Goal: Task Accomplishment & Management: Manage account settings

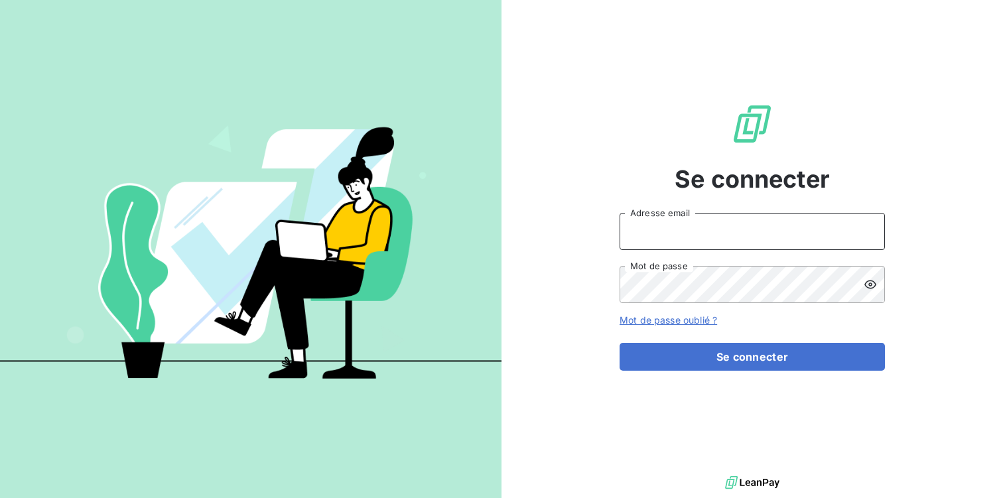
click at [663, 230] on input "Adresse email" at bounding box center [752, 231] width 265 height 37
type input "contact.la@silog-location.fr"
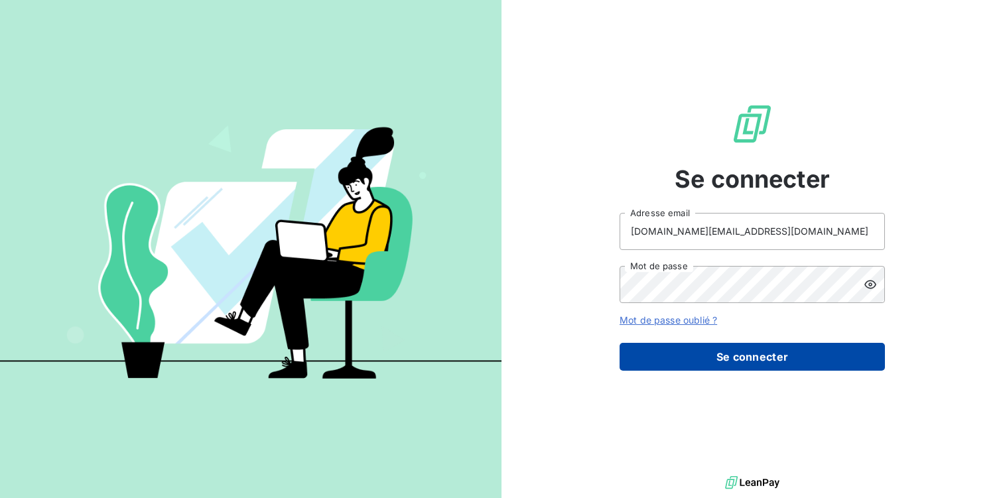
click at [748, 358] on button "Se connecter" at bounding box center [752, 357] width 265 height 28
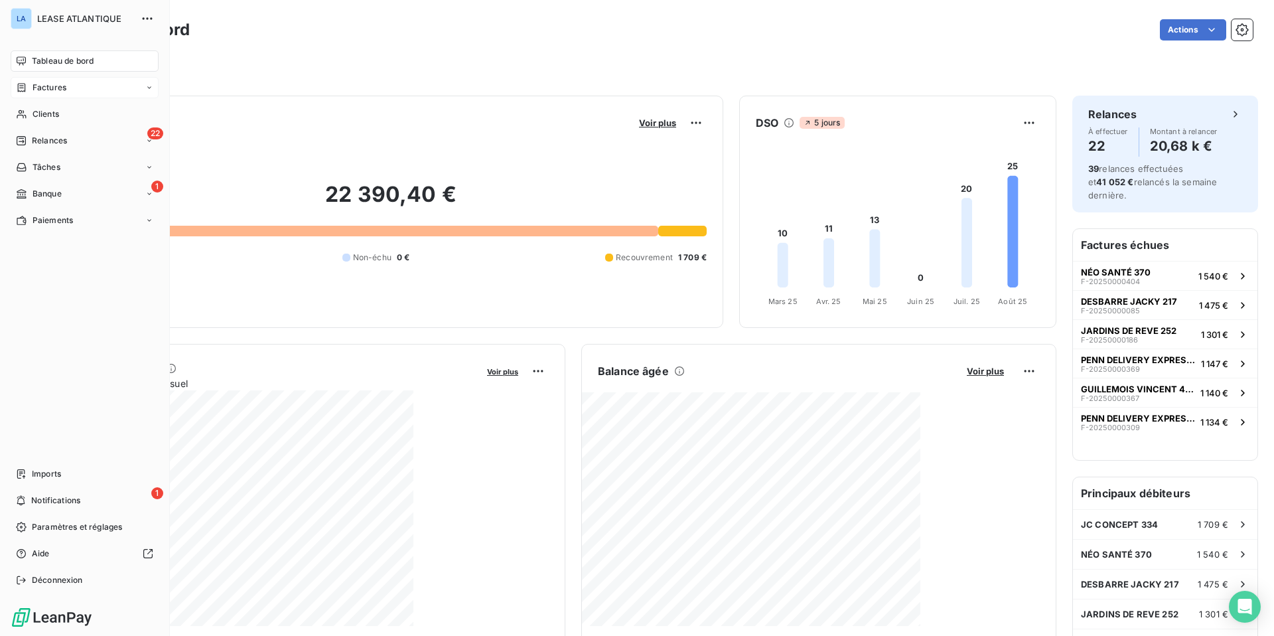
click at [54, 91] on span "Factures" at bounding box center [50, 88] width 34 height 12
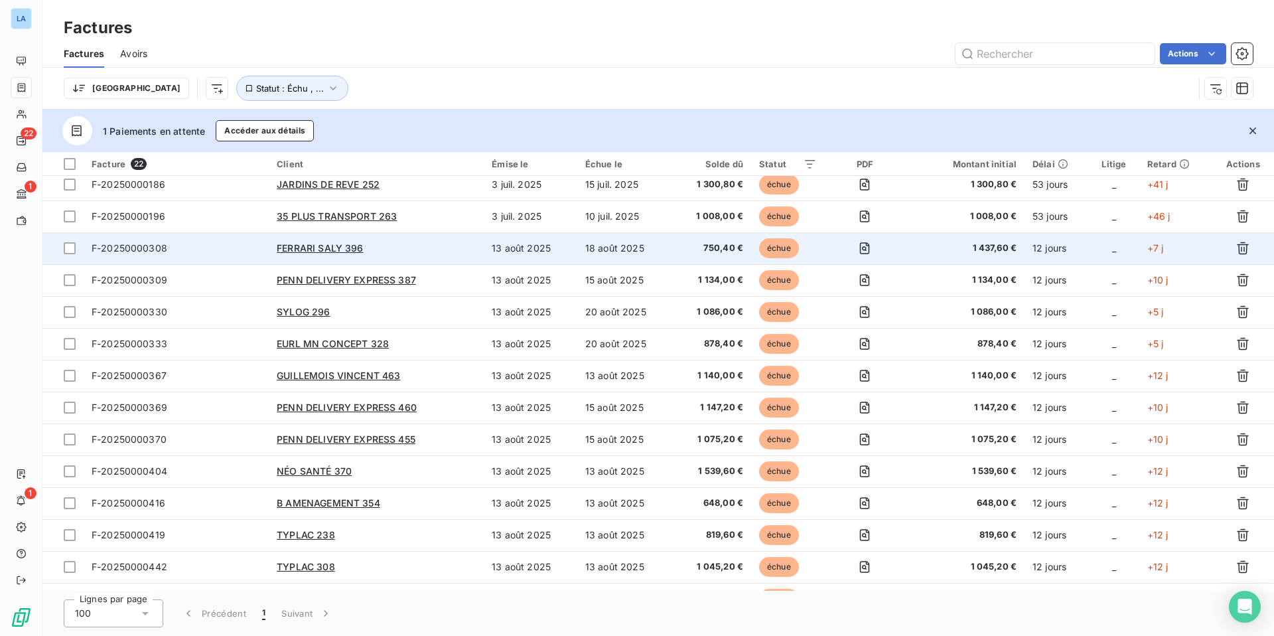
scroll to position [286, 0]
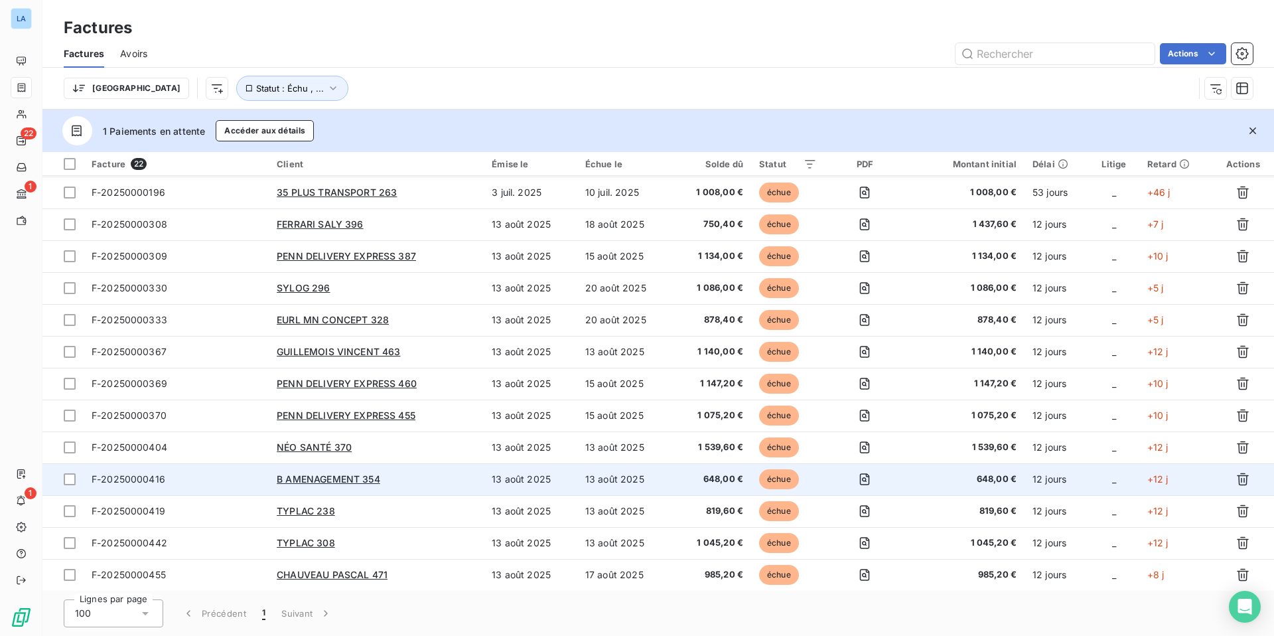
click at [142, 480] on span "F-20250000416" at bounding box center [129, 478] width 74 height 11
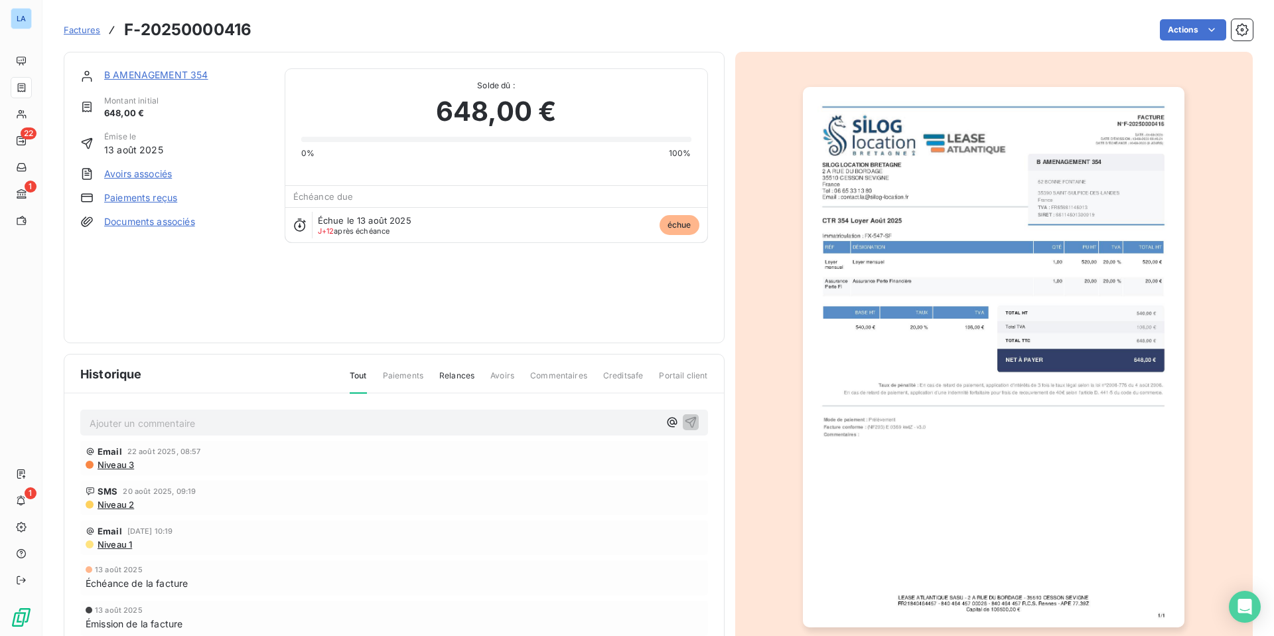
click at [141, 193] on link "Paiements reçus" at bounding box center [140, 197] width 73 height 13
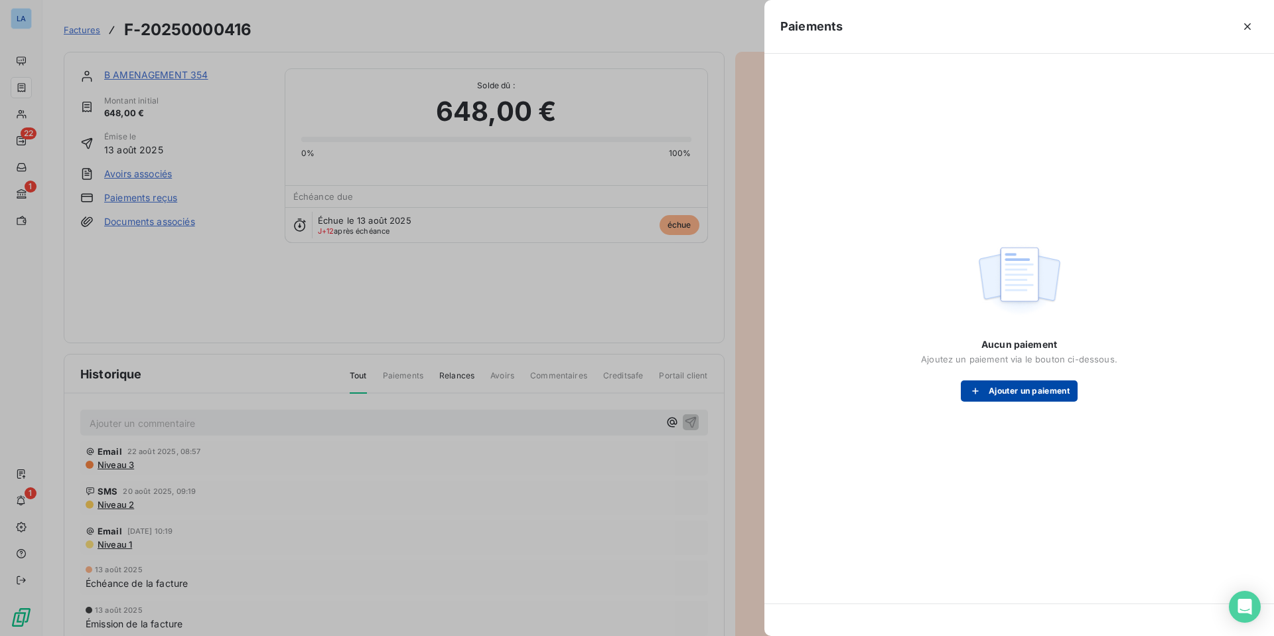
click at [1003, 389] on button "Ajouter un paiement" at bounding box center [1019, 390] width 117 height 21
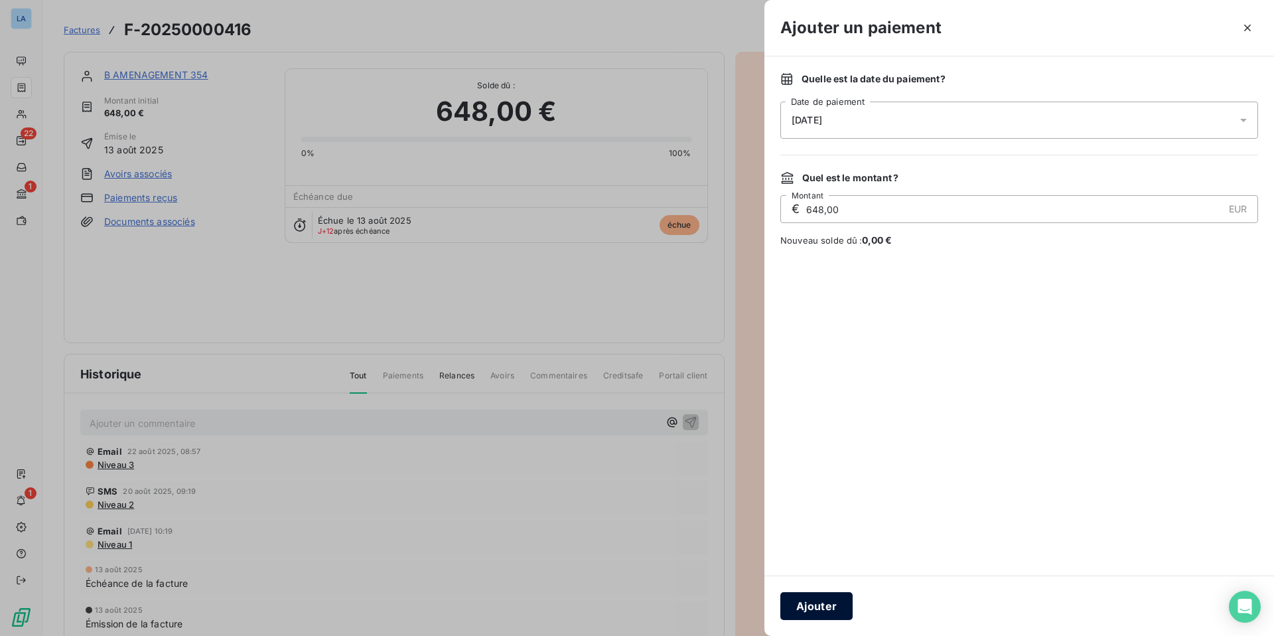
click at [809, 498] on button "Ajouter" at bounding box center [816, 606] width 72 height 28
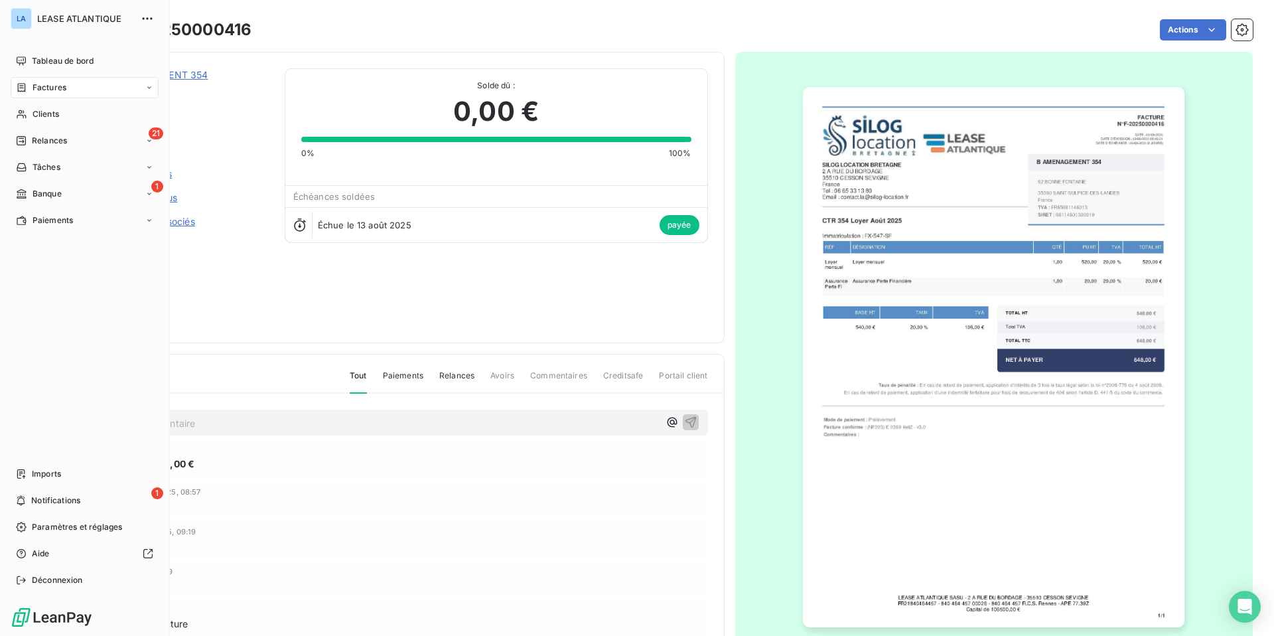
click at [43, 85] on span "Factures" at bounding box center [50, 88] width 34 height 12
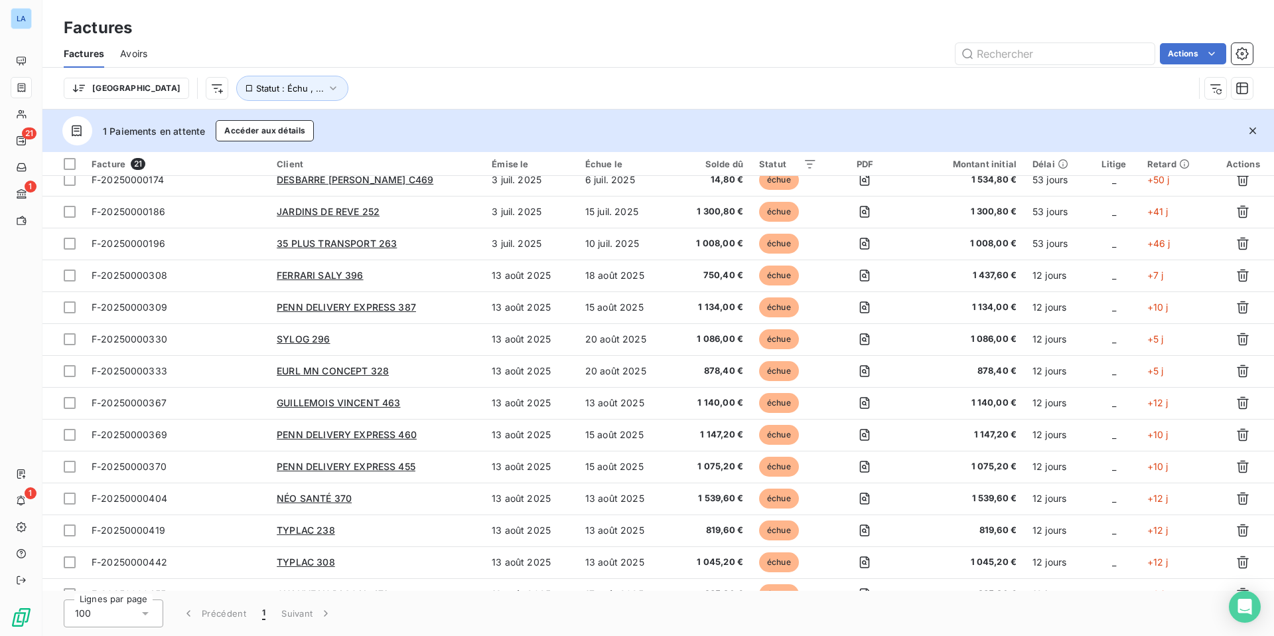
scroll to position [254, 0]
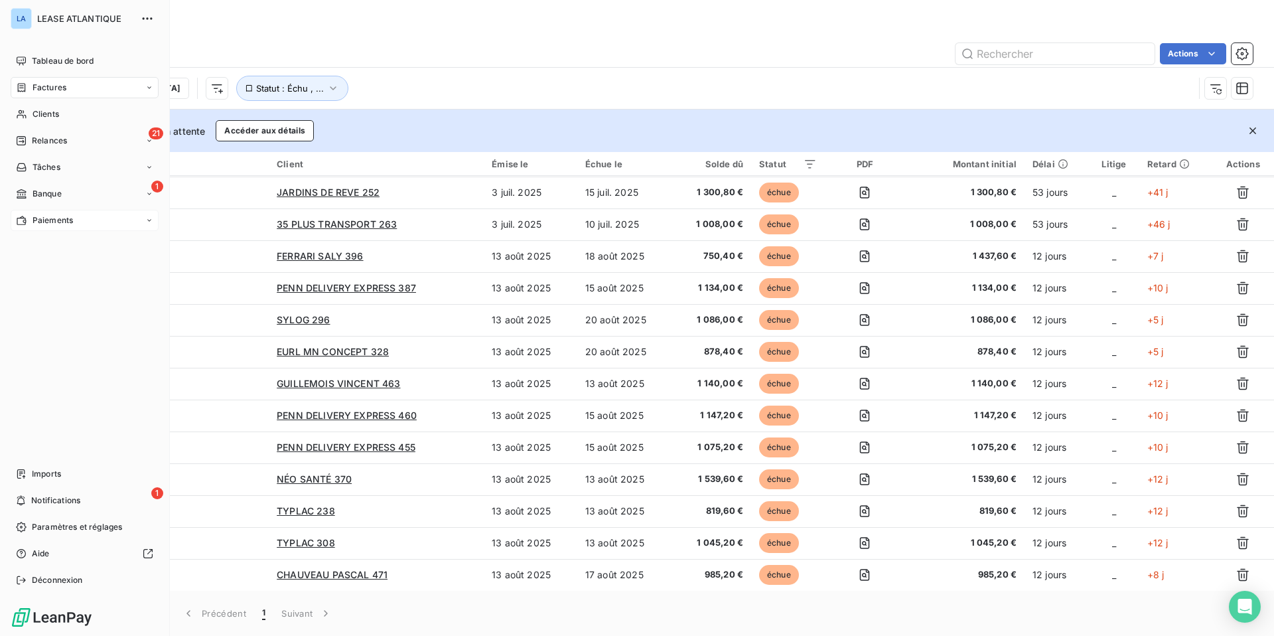
click at [43, 220] on span "Paiements" at bounding box center [53, 220] width 40 height 12
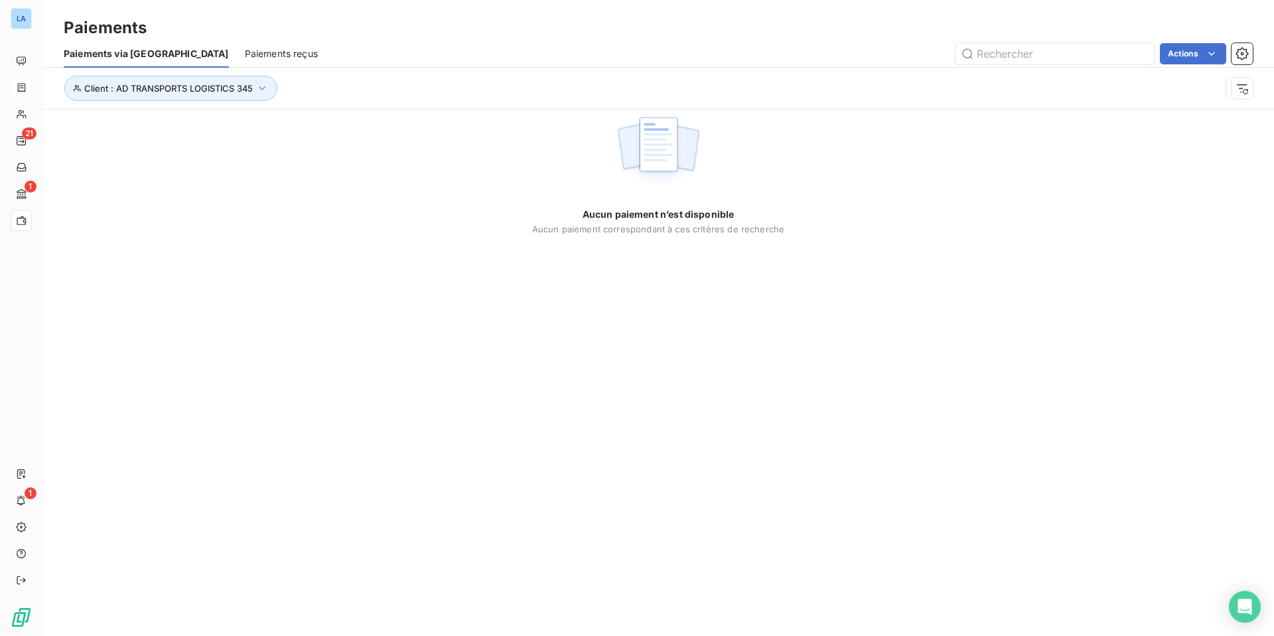
click at [245, 54] on span "Paiements reçus" at bounding box center [281, 53] width 73 height 13
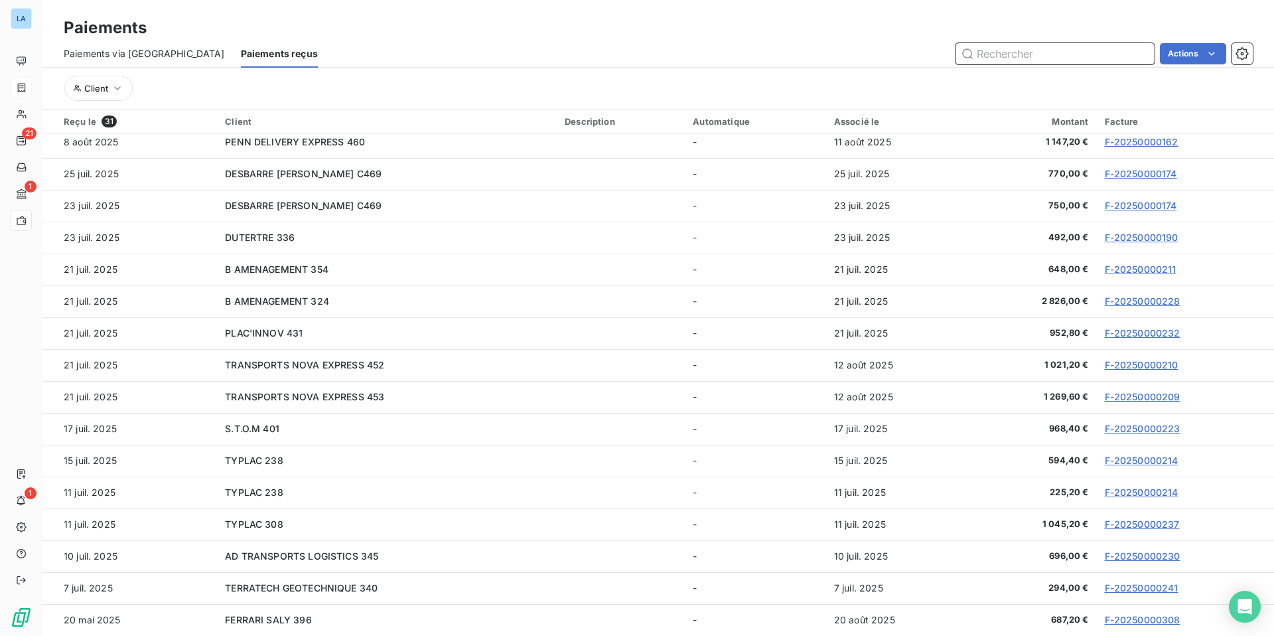
scroll to position [49, 0]
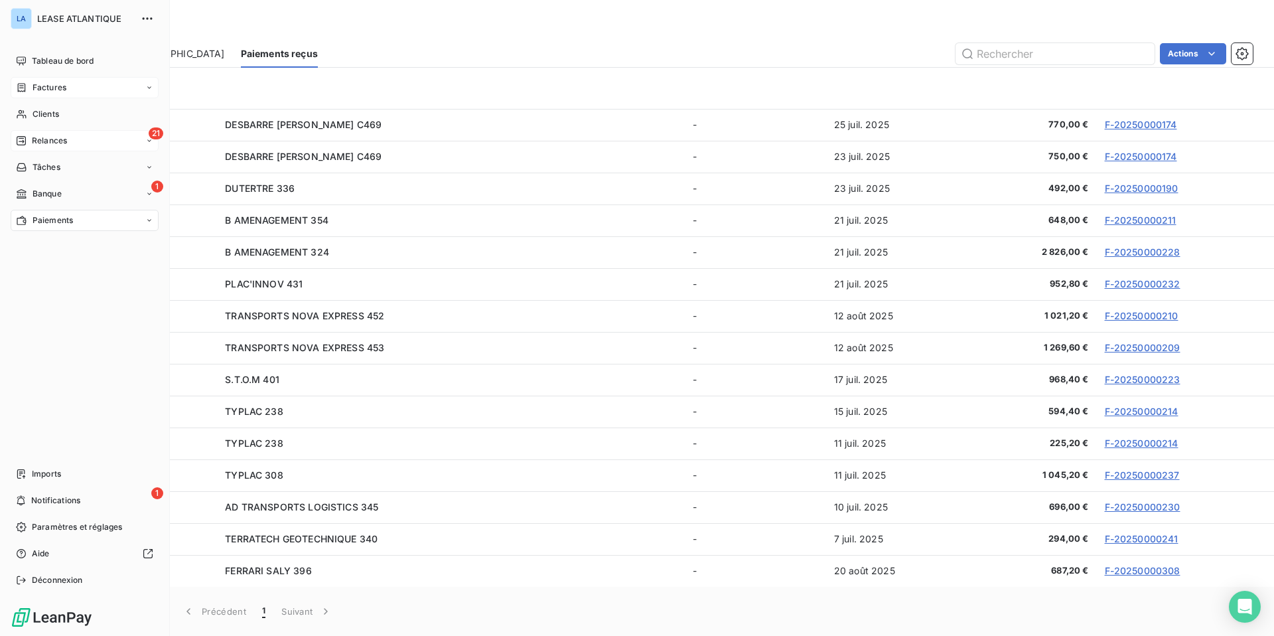
click at [50, 134] on div "21 Relances" at bounding box center [85, 140] width 148 height 21
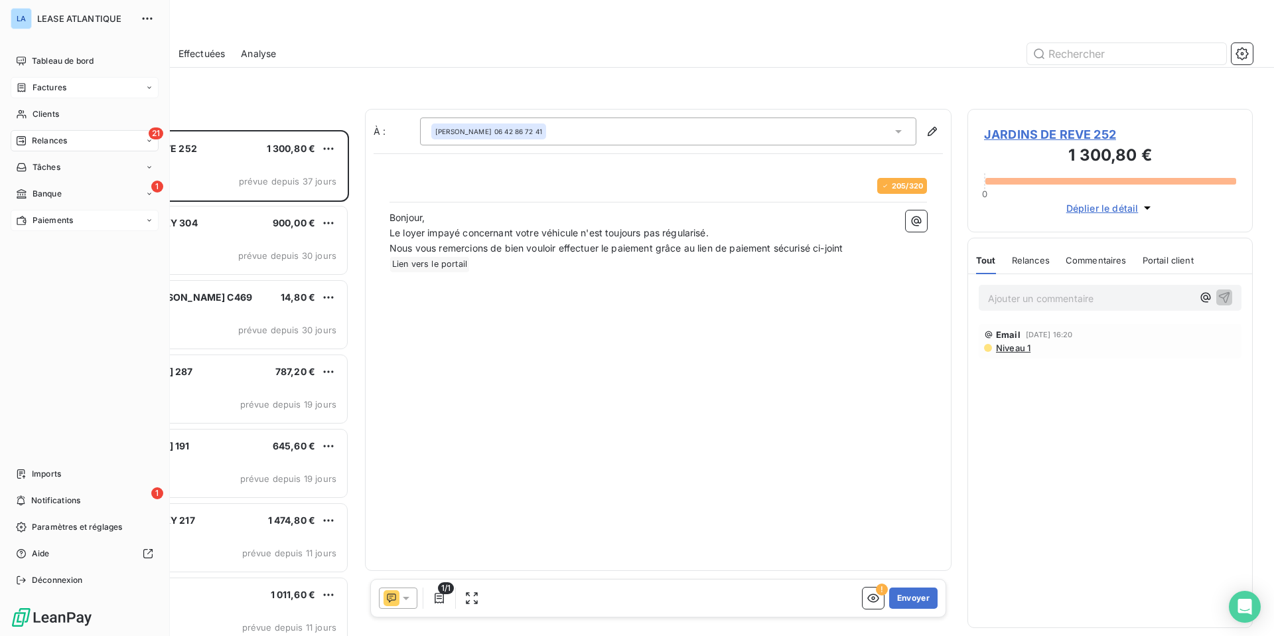
click at [49, 86] on span "Factures" at bounding box center [50, 88] width 34 height 12
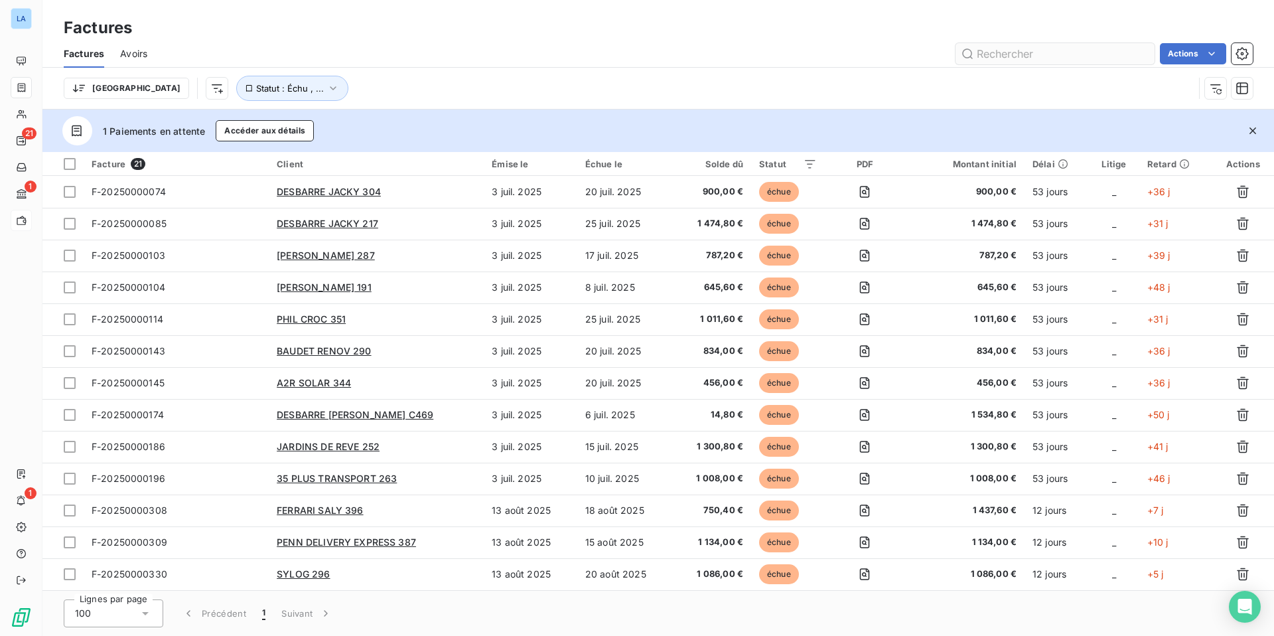
click at [1003, 50] on input "text" at bounding box center [1054, 53] width 199 height 21
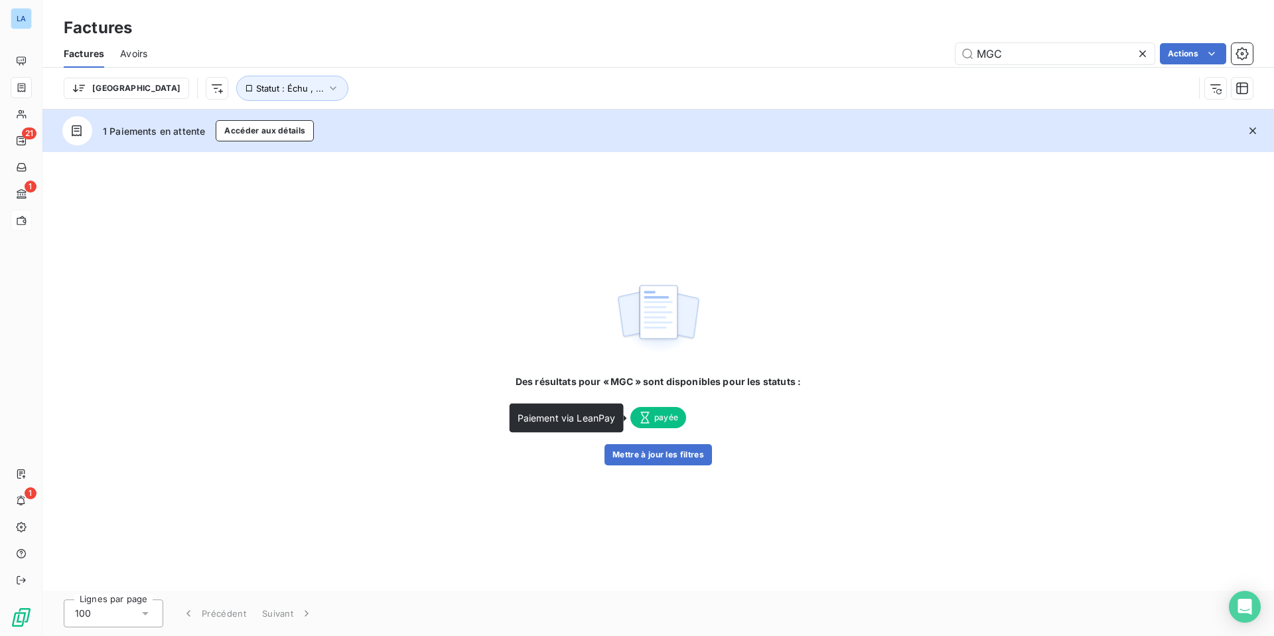
type input "MGC"
click at [656, 413] on span "payée" at bounding box center [658, 417] width 56 height 21
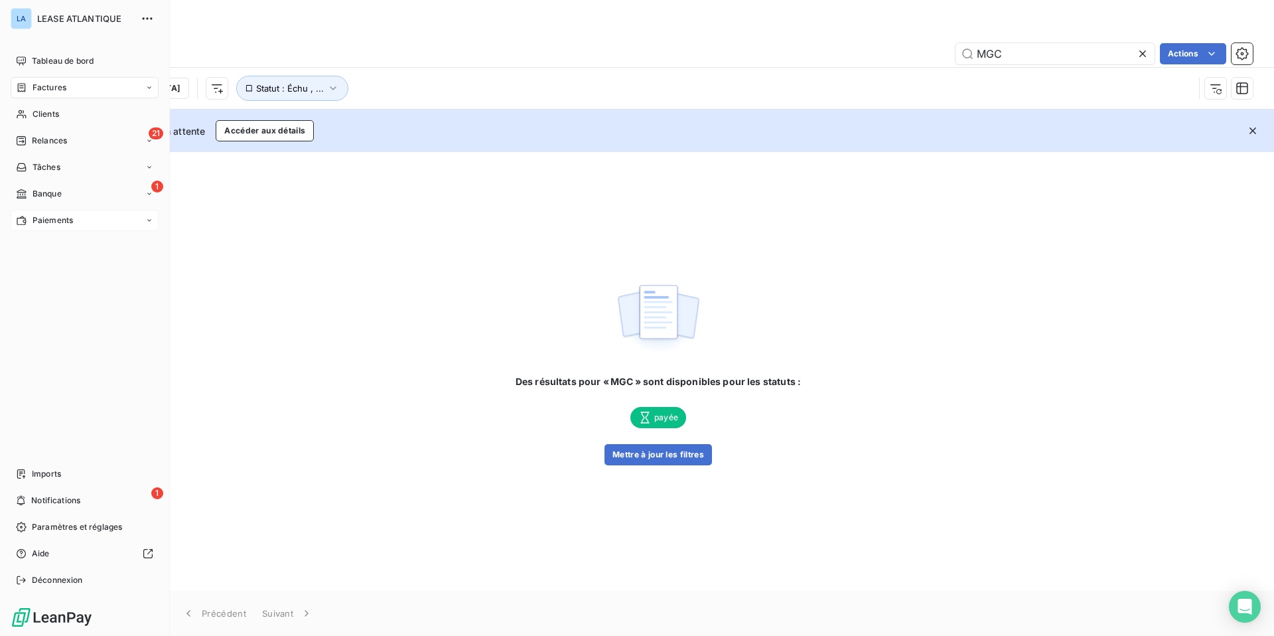
click at [52, 215] on span "Paiements" at bounding box center [53, 220] width 40 height 12
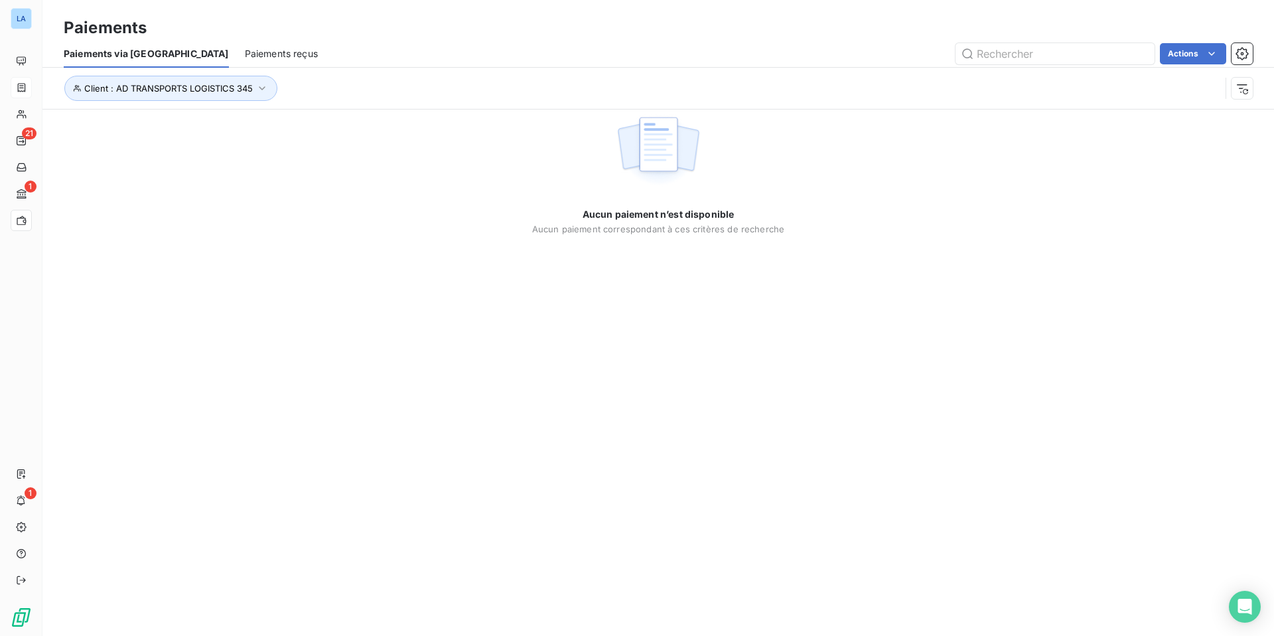
click at [245, 50] on span "Paiements reçus" at bounding box center [281, 53] width 73 height 13
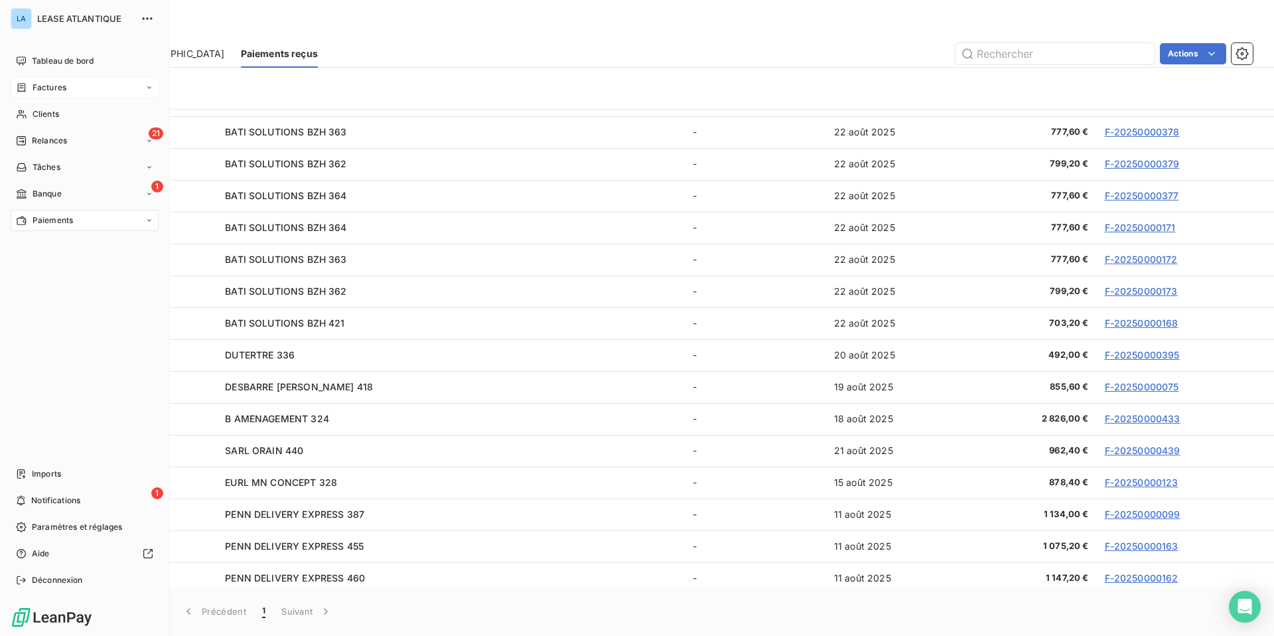
click at [55, 86] on span "Factures" at bounding box center [50, 88] width 34 height 12
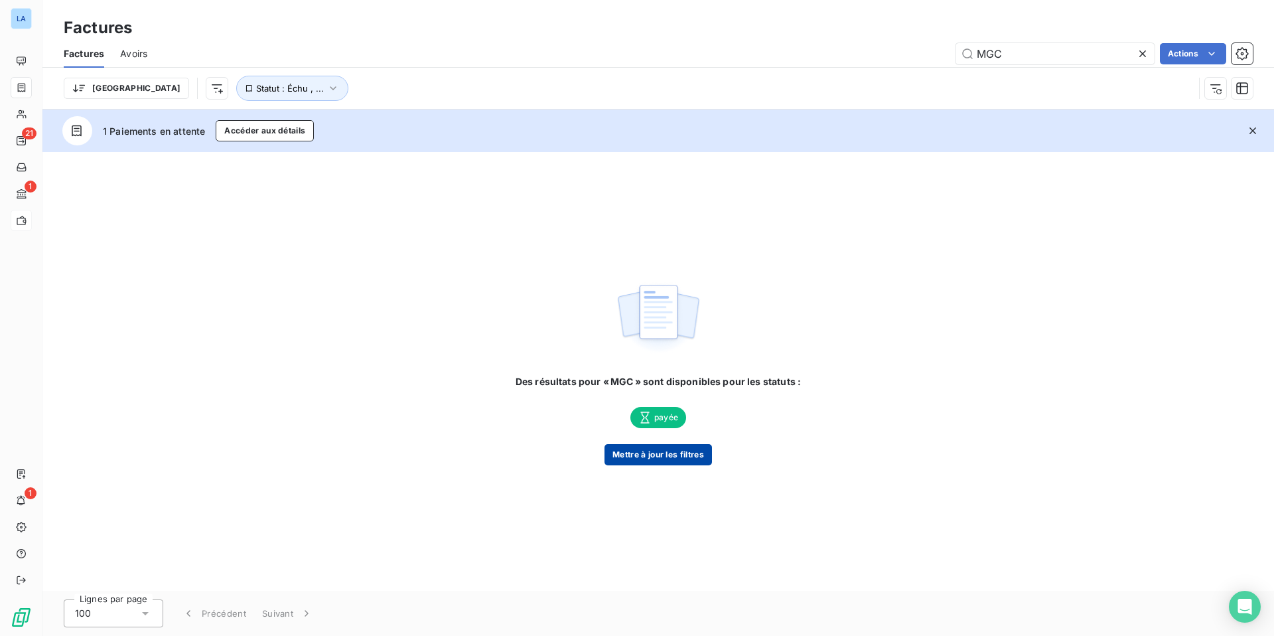
click at [667, 454] on button "Mettre à jour les filtres" at bounding box center [657, 454] width 107 height 21
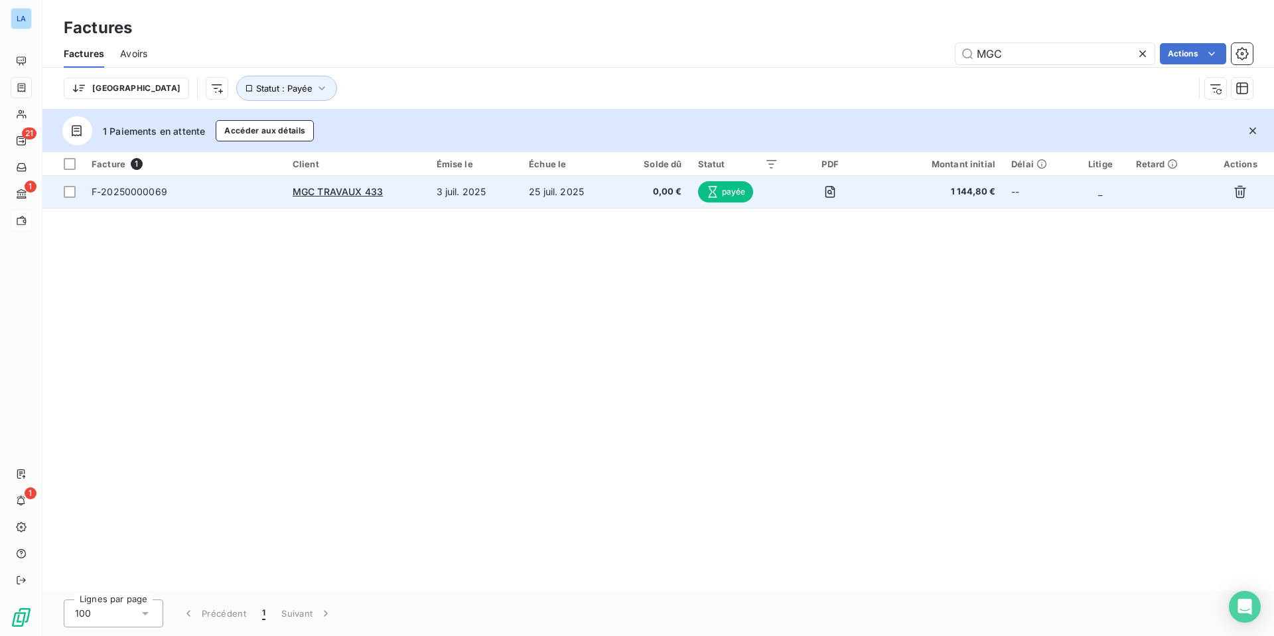
click at [729, 192] on span "payée" at bounding box center [726, 191] width 56 height 21
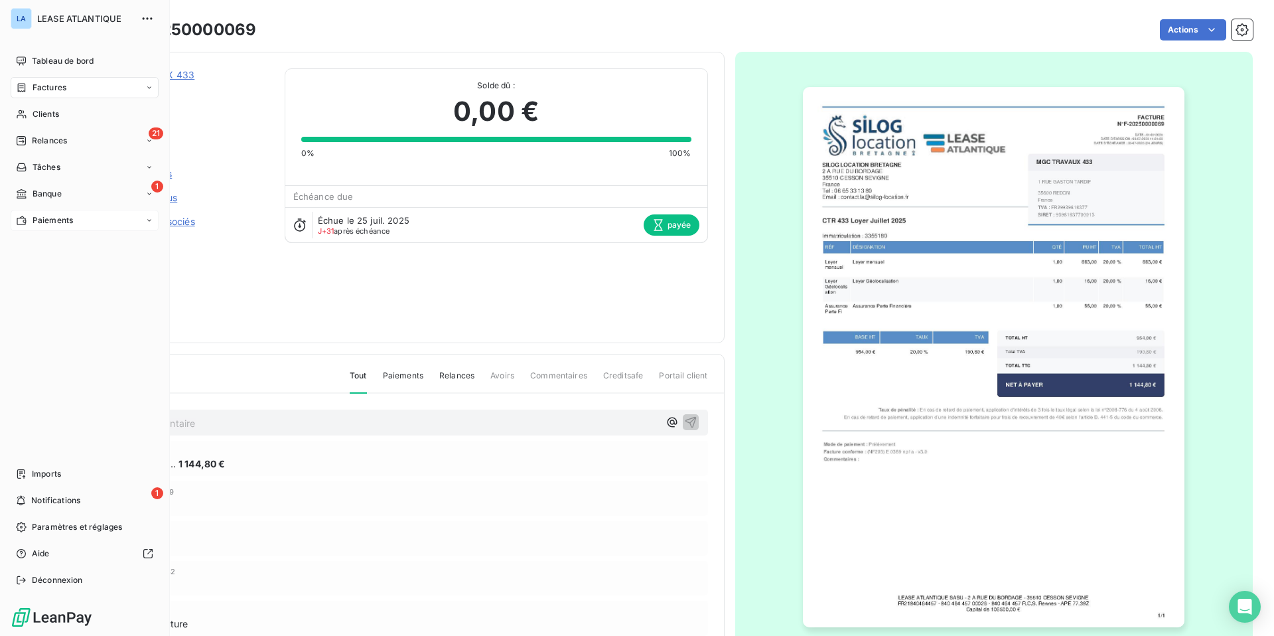
click at [42, 219] on span "Paiements" at bounding box center [53, 220] width 40 height 12
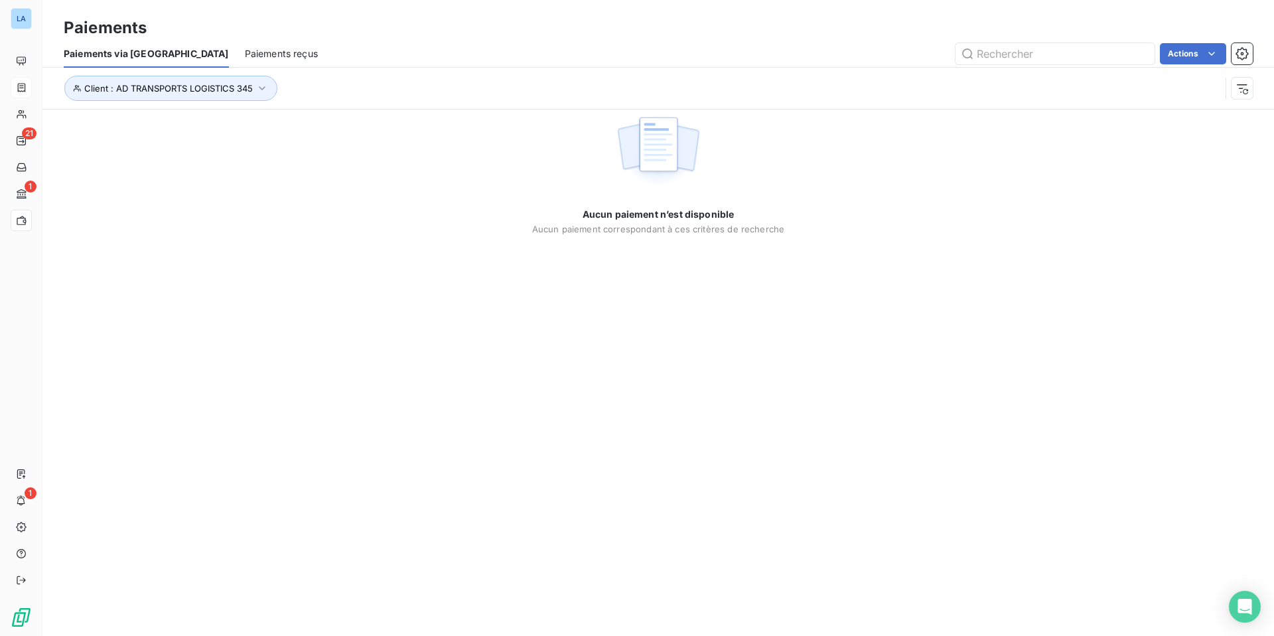
click at [147, 52] on span "Paiements via le Portail" at bounding box center [146, 53] width 165 height 13
click at [261, 88] on icon "button" at bounding box center [261, 88] width 13 height 13
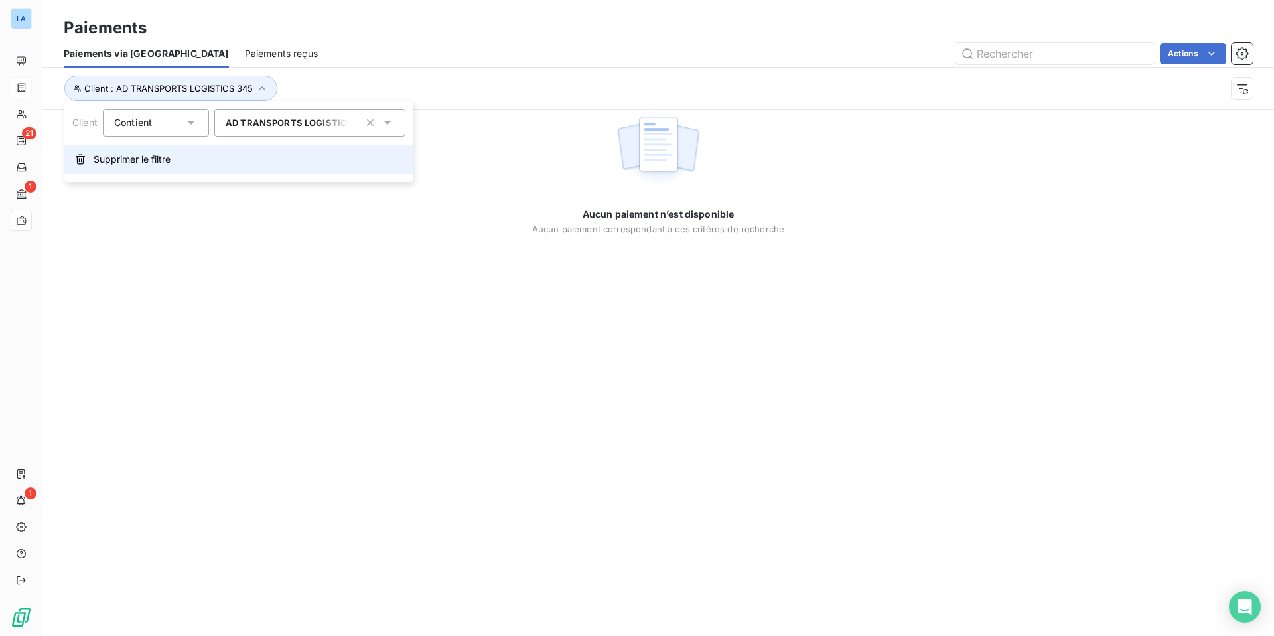
click at [129, 161] on span "Supprimer le filtre" at bounding box center [132, 159] width 77 height 13
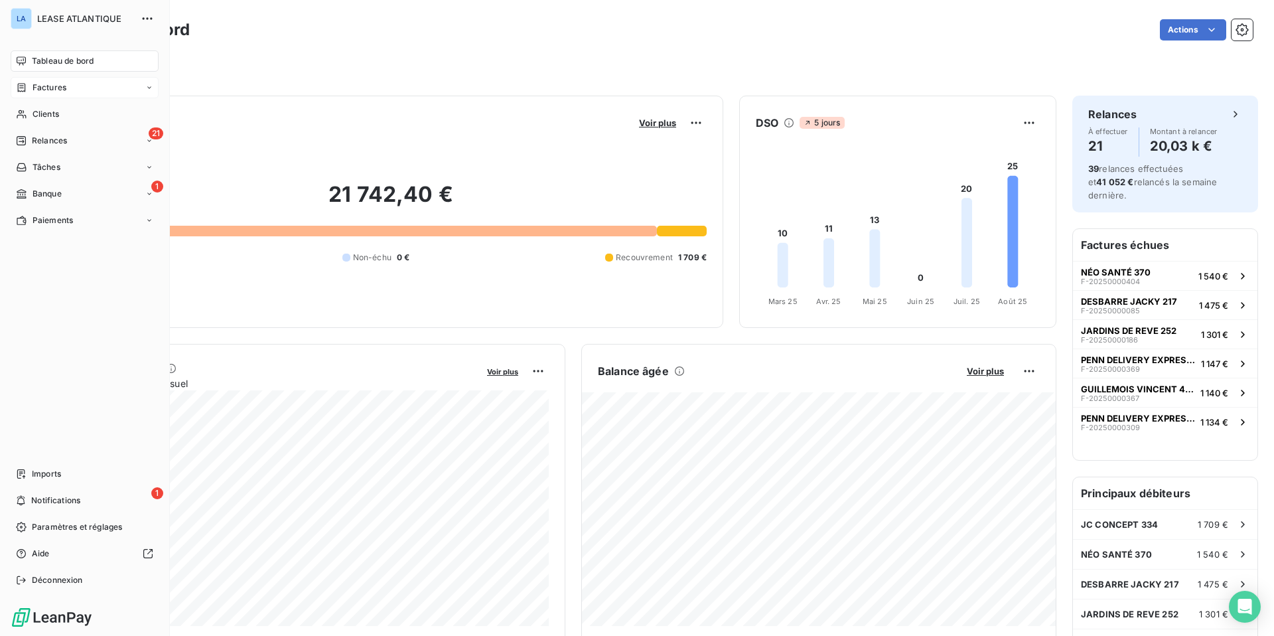
click at [43, 85] on span "Factures" at bounding box center [50, 88] width 34 height 12
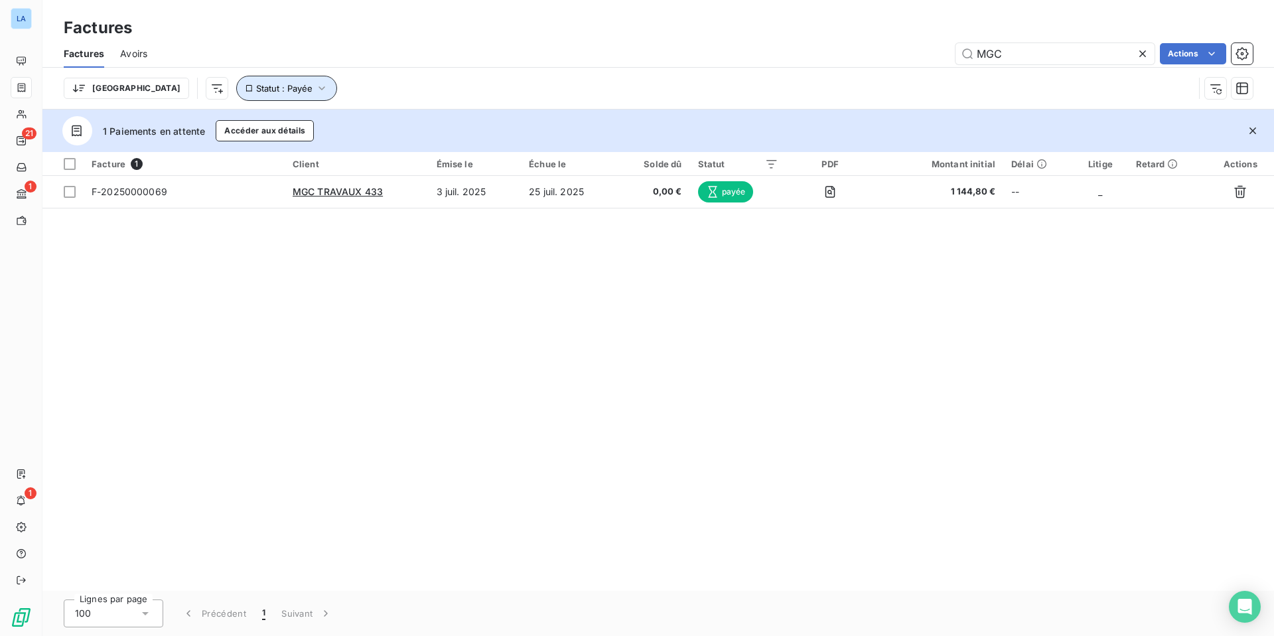
click at [315, 88] on icon "button" at bounding box center [321, 88] width 13 height 13
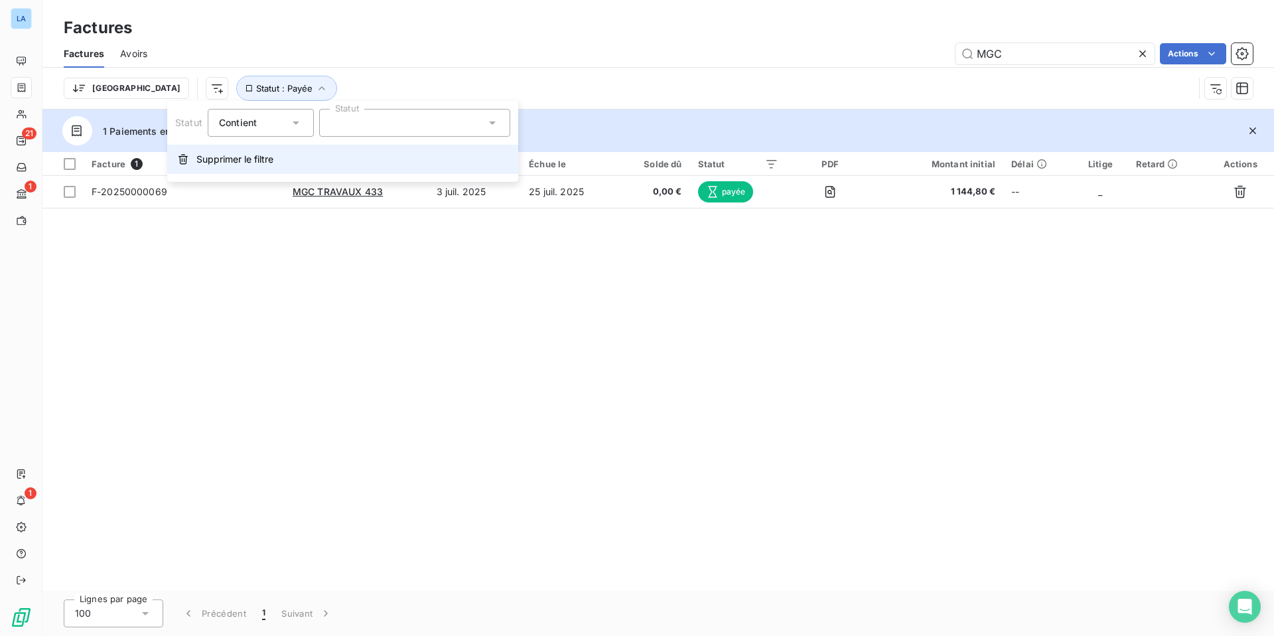
click at [243, 160] on span "Supprimer le filtre" at bounding box center [234, 159] width 77 height 13
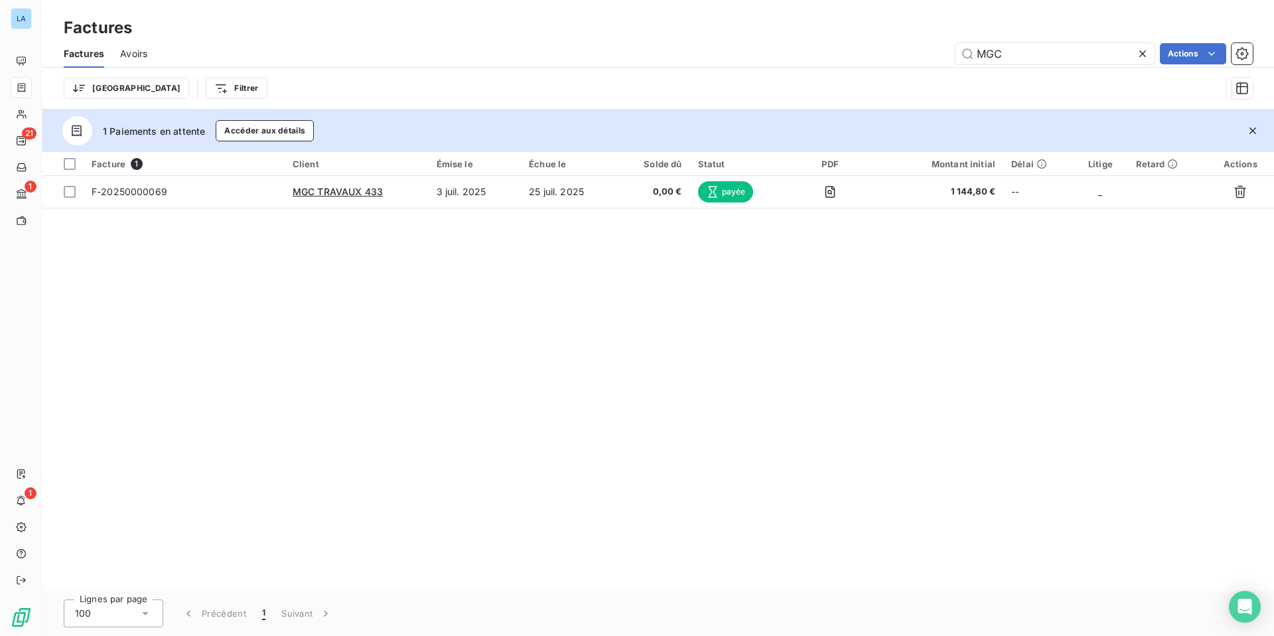
click at [1141, 55] on icon at bounding box center [1142, 53] width 13 height 13
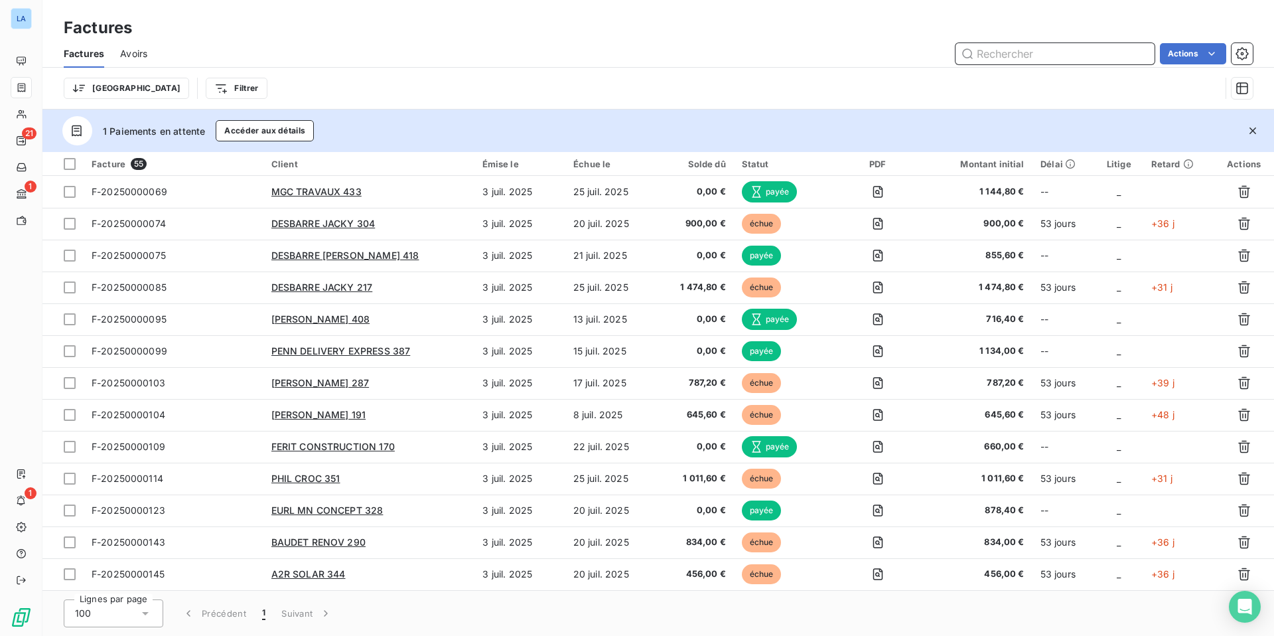
click at [1089, 54] on input "text" at bounding box center [1054, 53] width 199 height 21
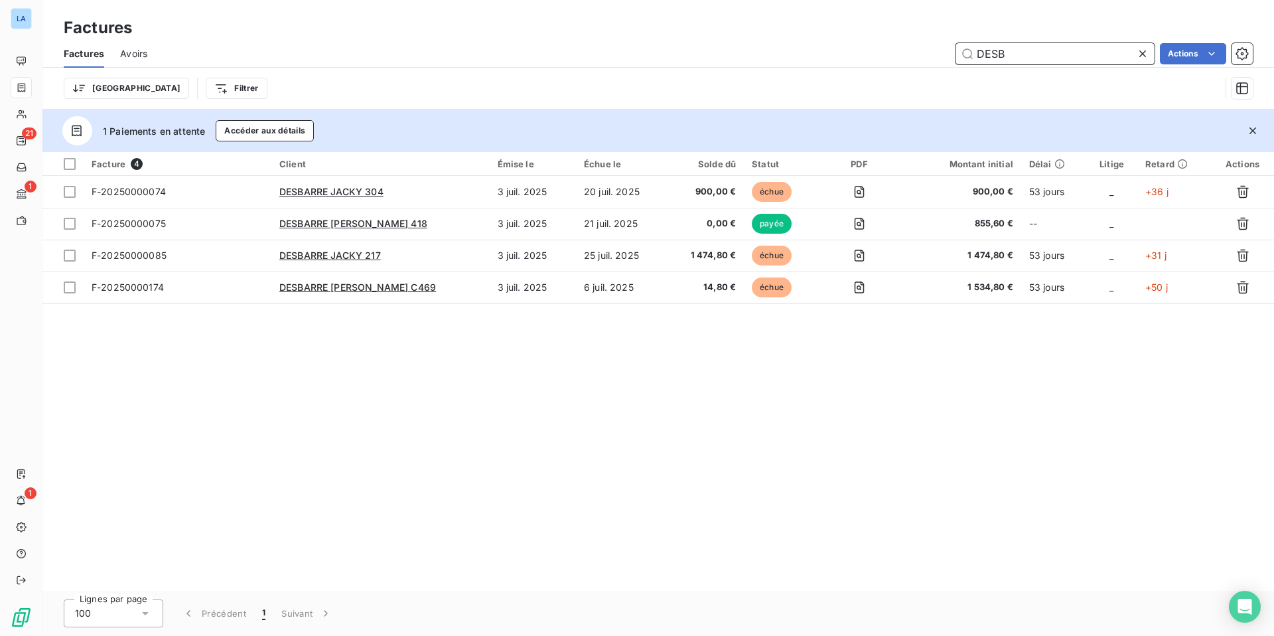
type input "DESB"
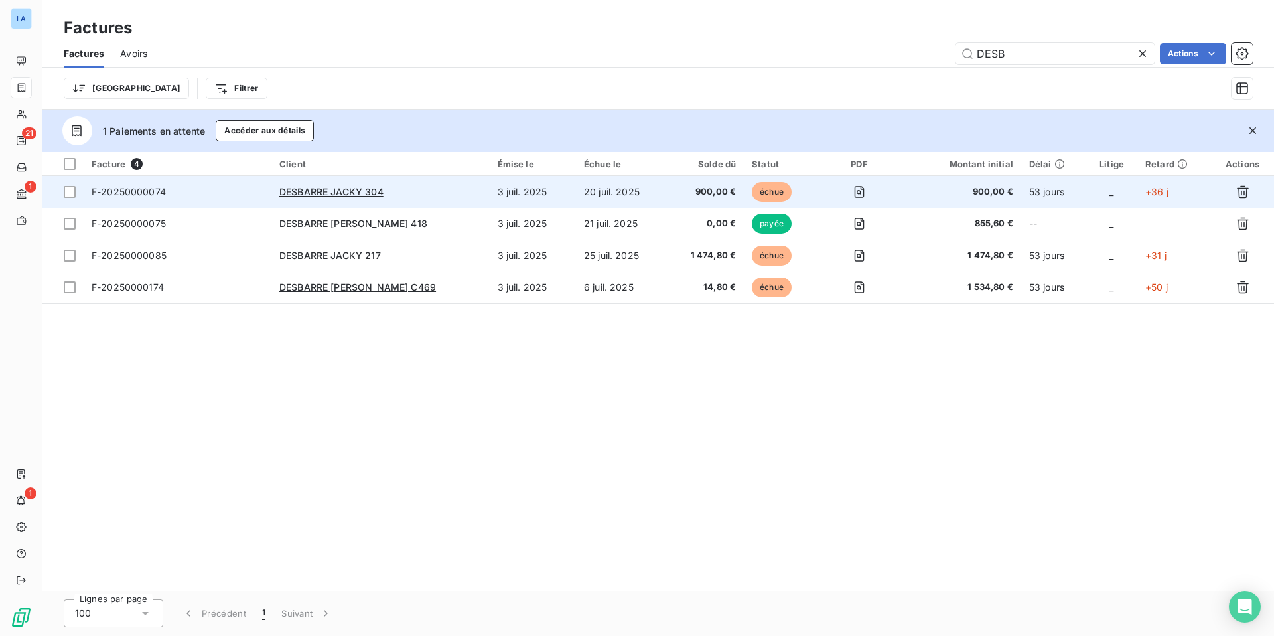
click at [135, 188] on span "F-20250000074" at bounding box center [129, 191] width 74 height 11
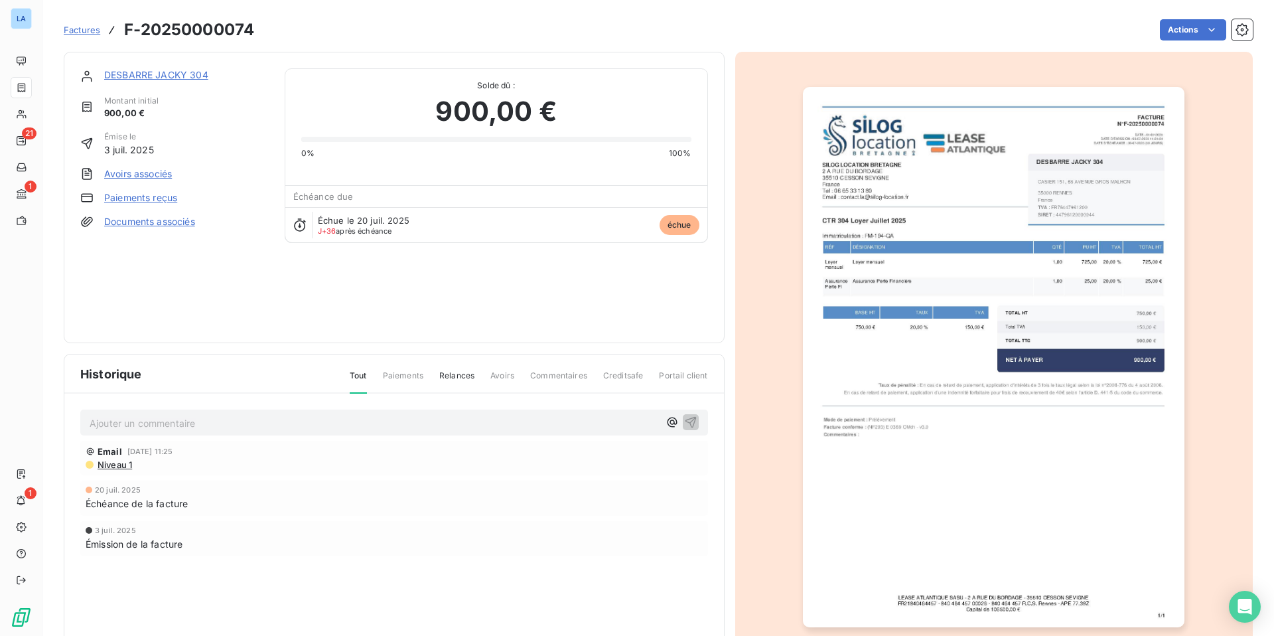
click at [139, 198] on link "Paiements reçus" at bounding box center [140, 197] width 73 height 13
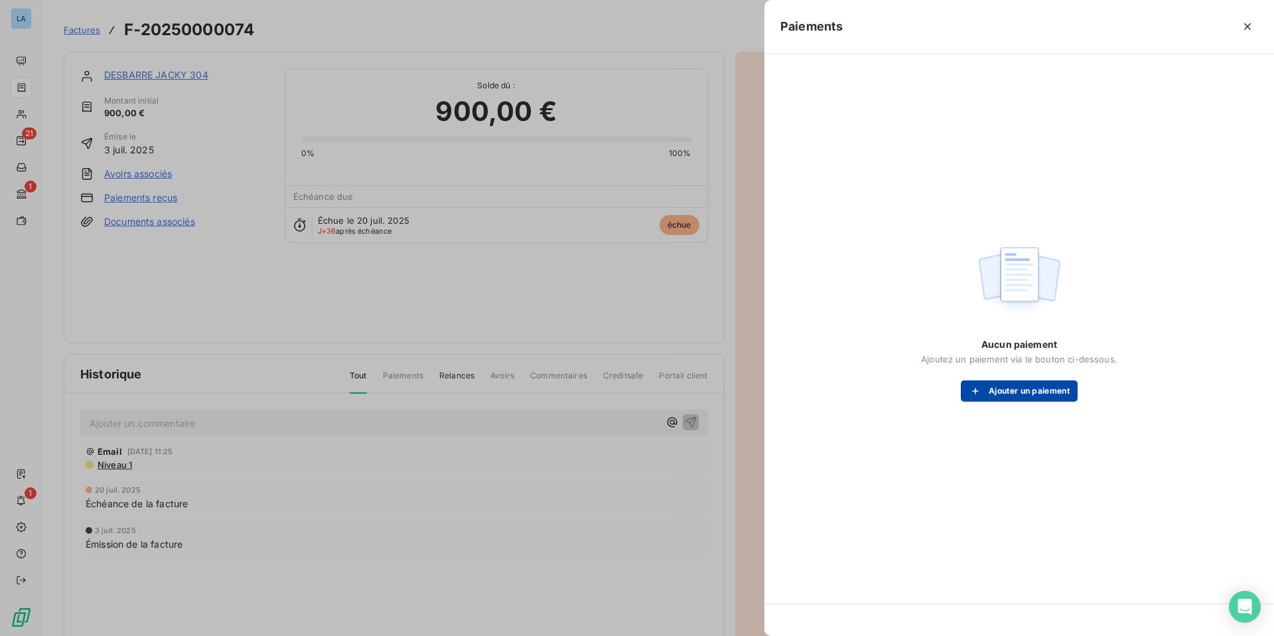
click at [1012, 389] on button "Ajouter un paiement" at bounding box center [1019, 390] width 117 height 21
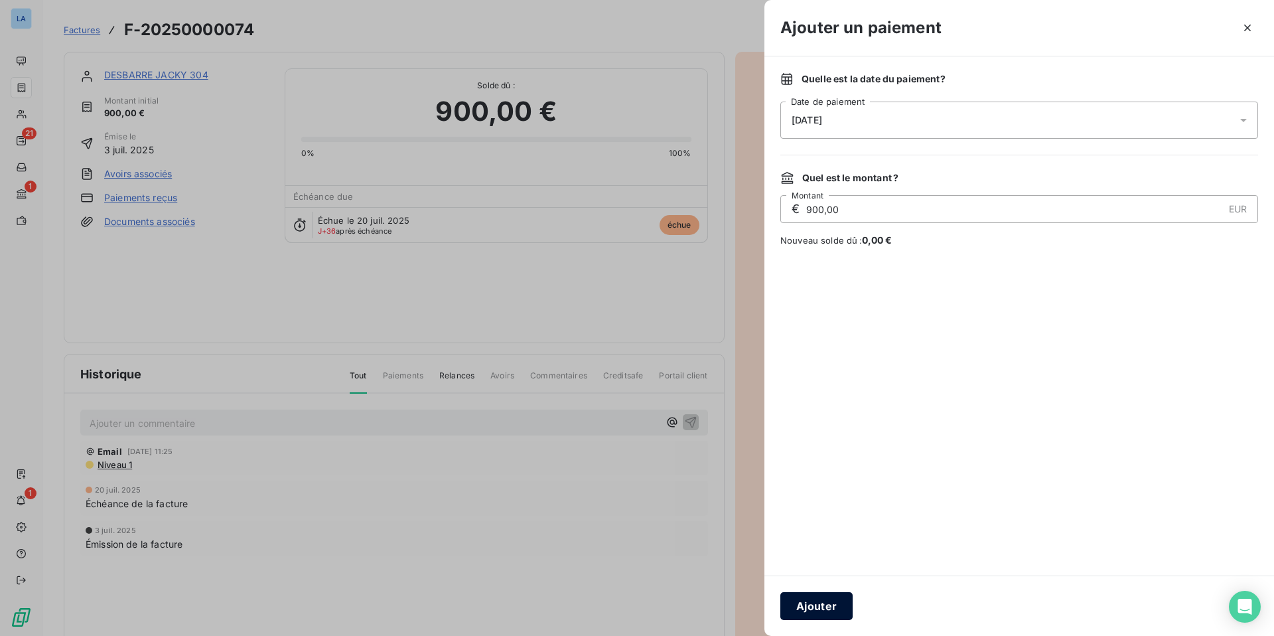
click at [825, 609] on button "Ajouter" at bounding box center [816, 606] width 72 height 28
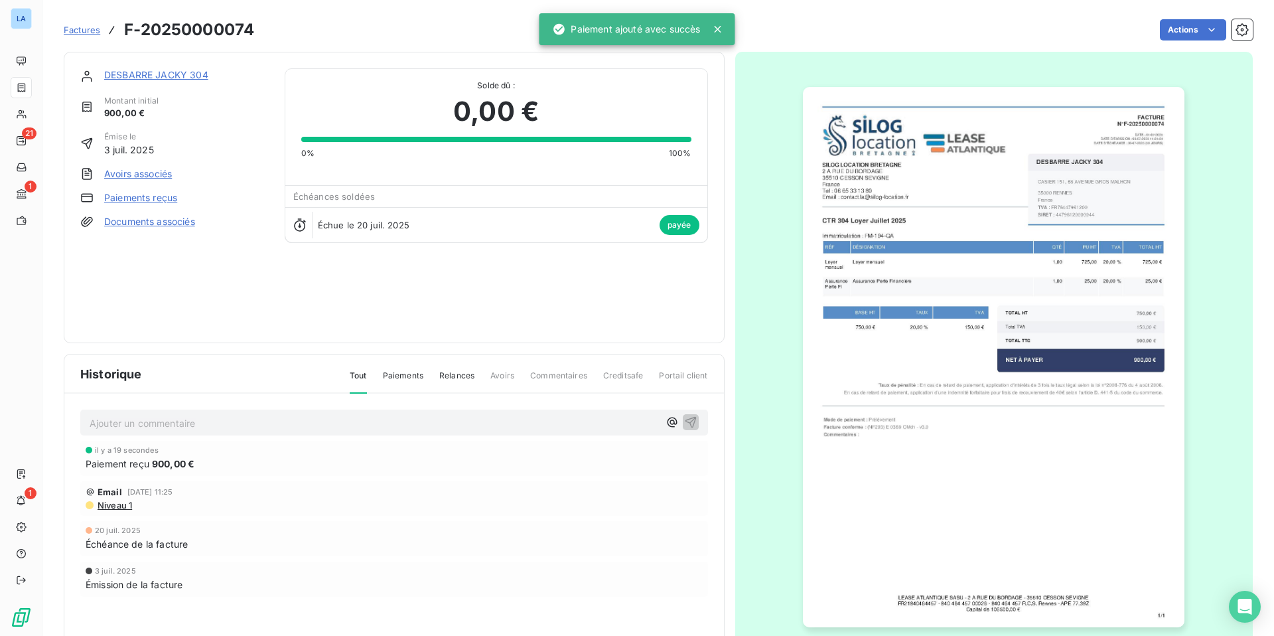
click at [151, 425] on p "Ajouter un commentaire ﻿" at bounding box center [374, 423] width 569 height 17
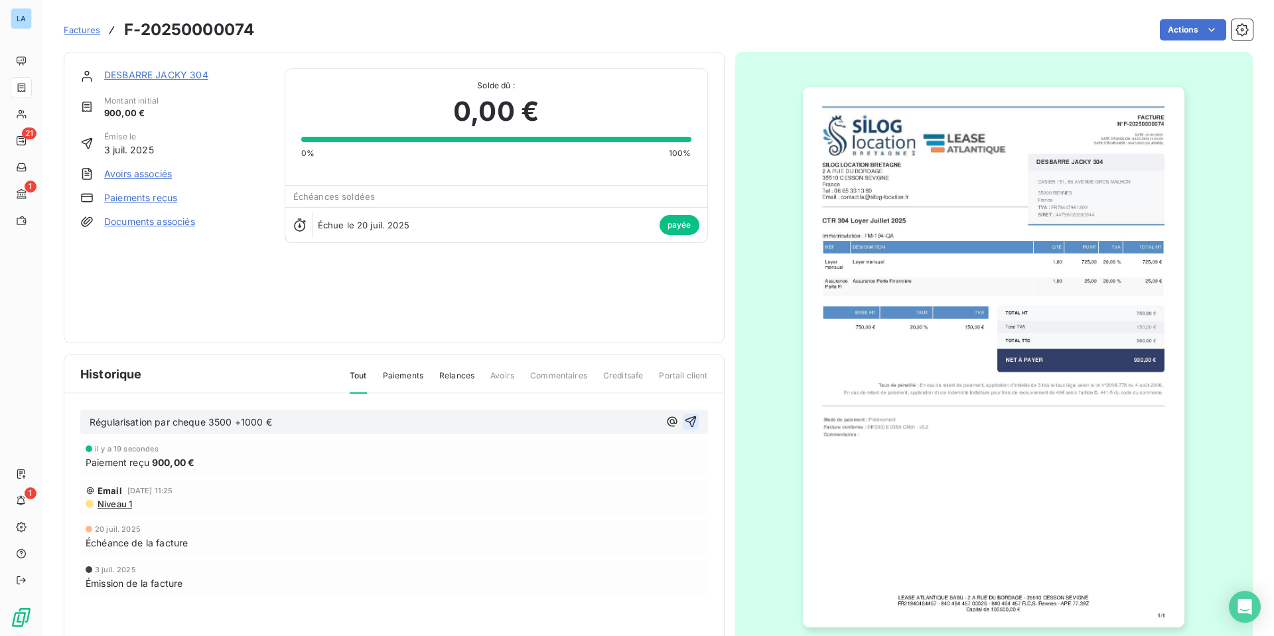
click at [692, 421] on icon "button" at bounding box center [690, 421] width 13 height 13
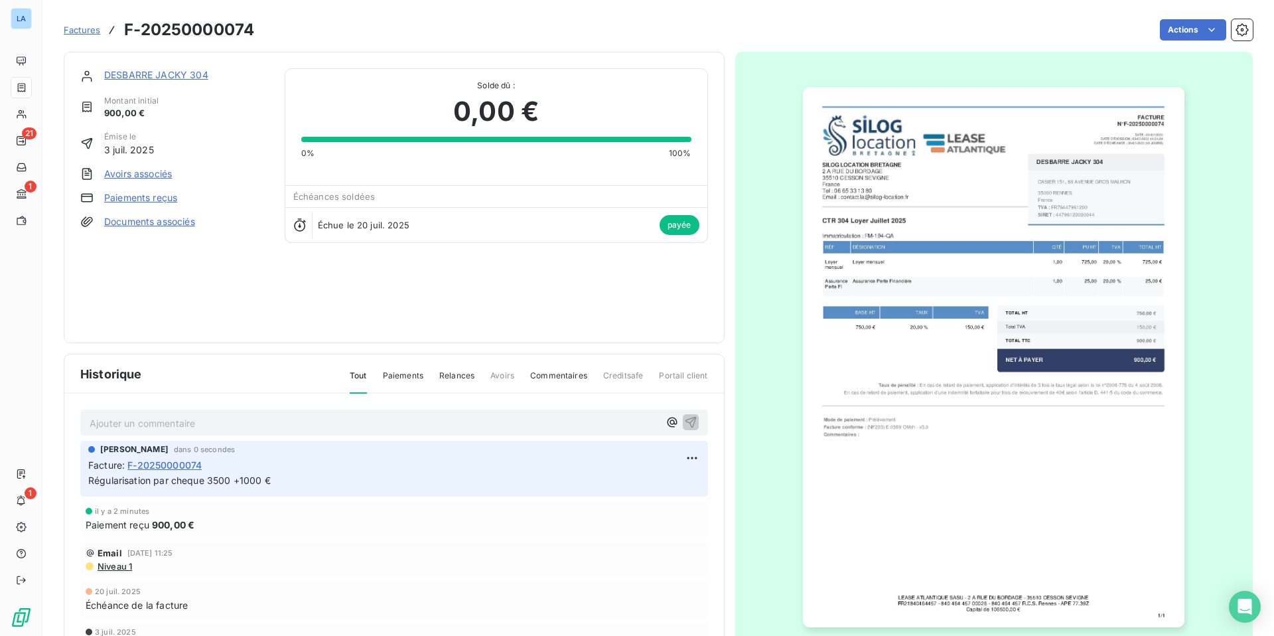
click at [80, 31] on span "Factures" at bounding box center [82, 30] width 36 height 11
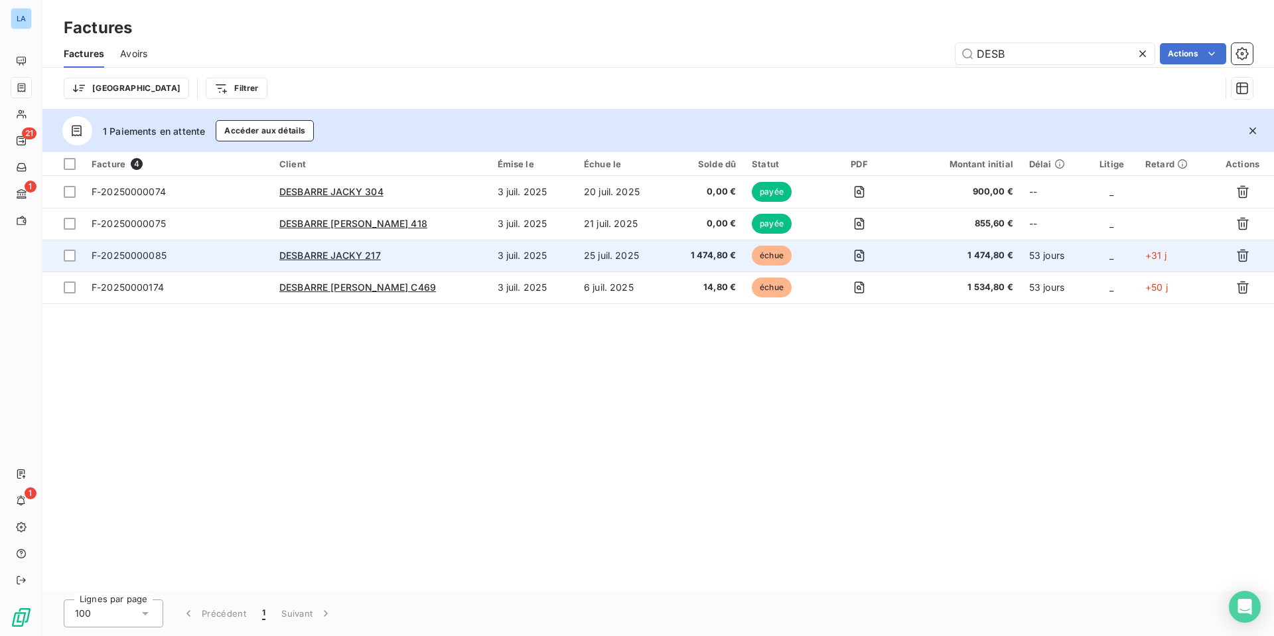
click at [149, 257] on span "F-20250000085" at bounding box center [129, 254] width 75 height 11
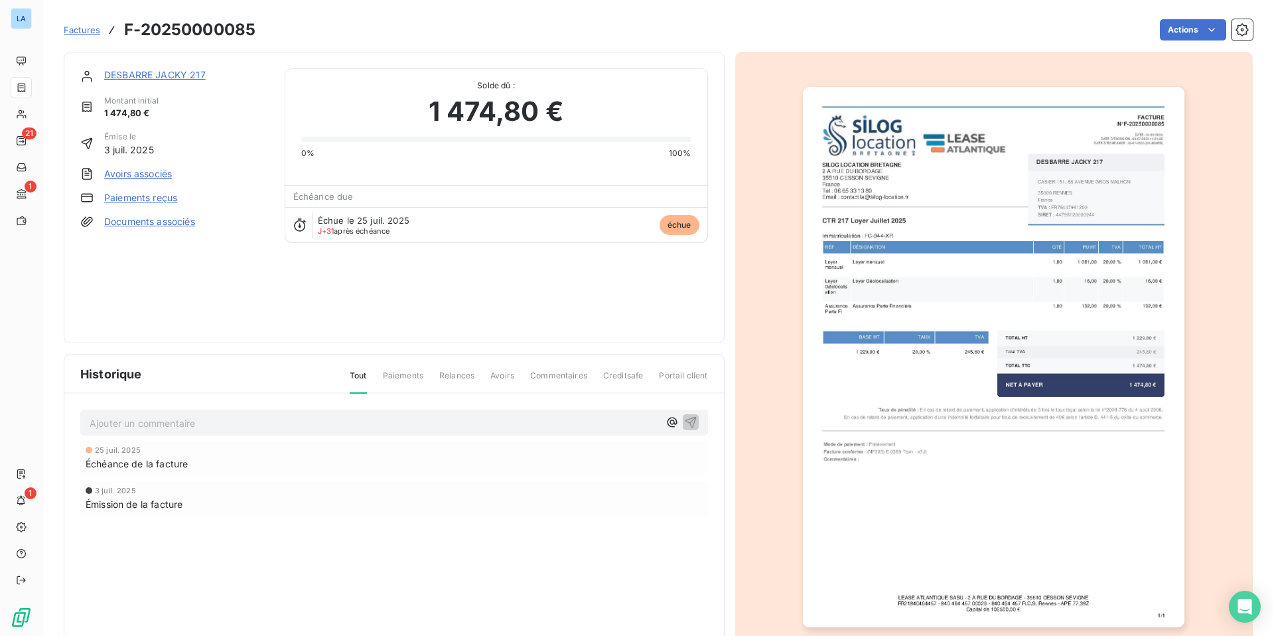
click at [129, 197] on link "Paiements reçus" at bounding box center [140, 197] width 73 height 13
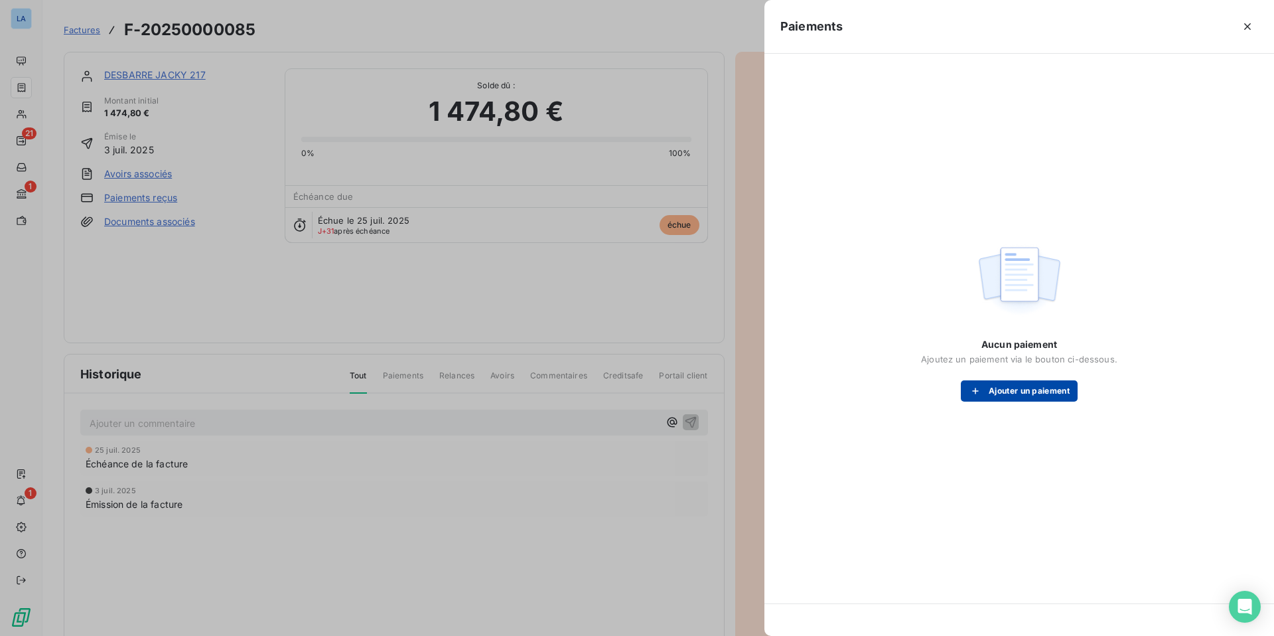
click at [1019, 391] on button "Ajouter un paiement" at bounding box center [1019, 390] width 117 height 21
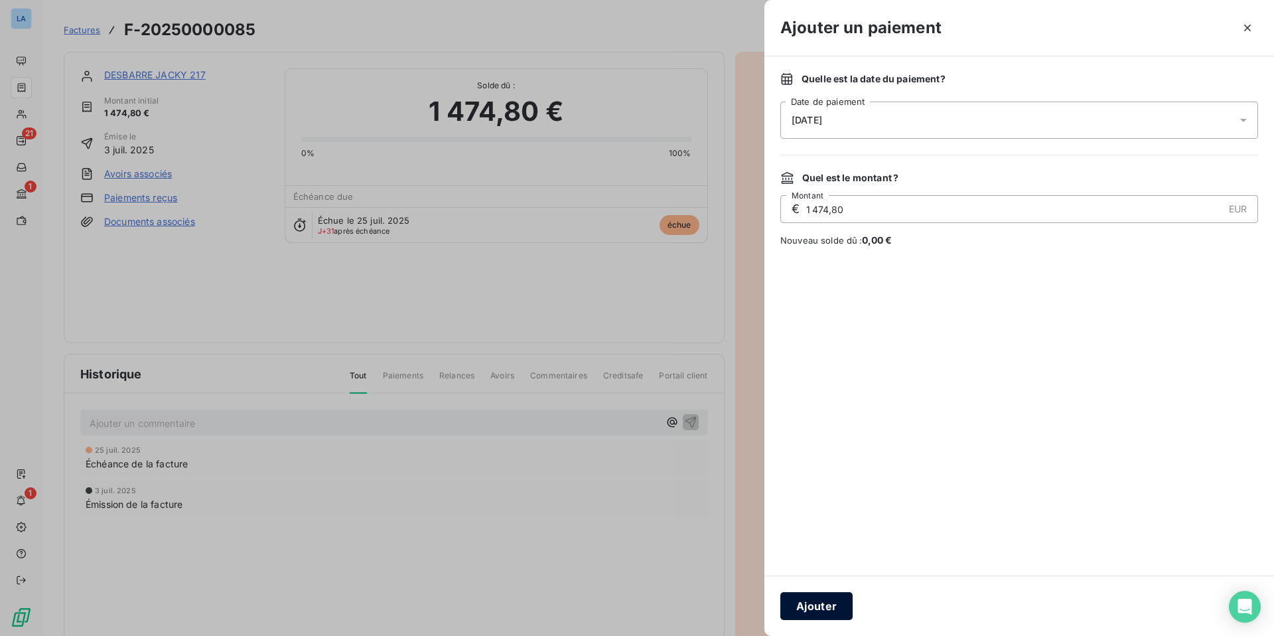
click at [817, 607] on button "Ajouter" at bounding box center [816, 606] width 72 height 28
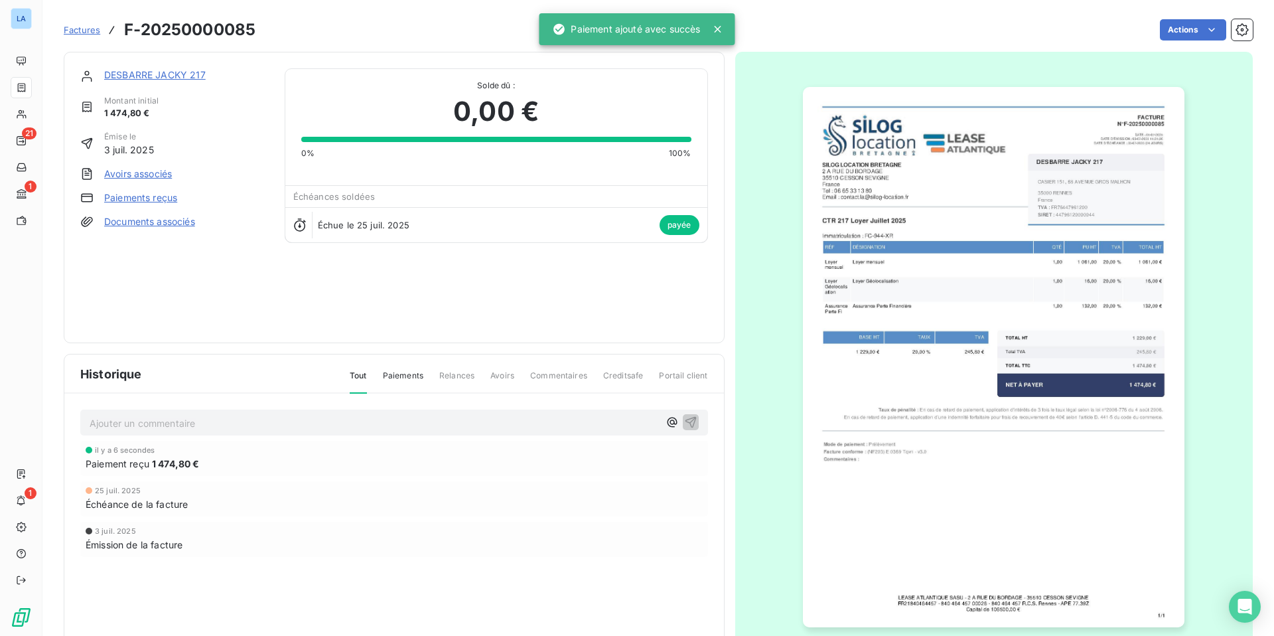
click at [164, 423] on p "Ajouter un commentaire ﻿" at bounding box center [374, 423] width 569 height 17
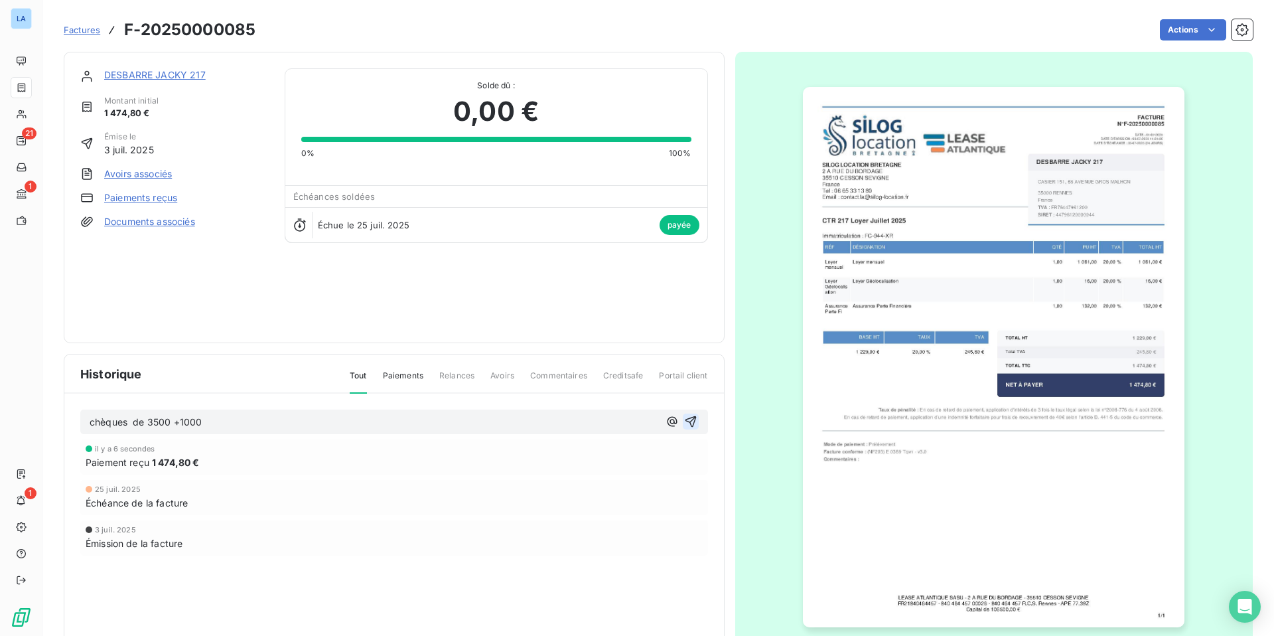
click at [691, 419] on icon "button" at bounding box center [690, 421] width 11 height 11
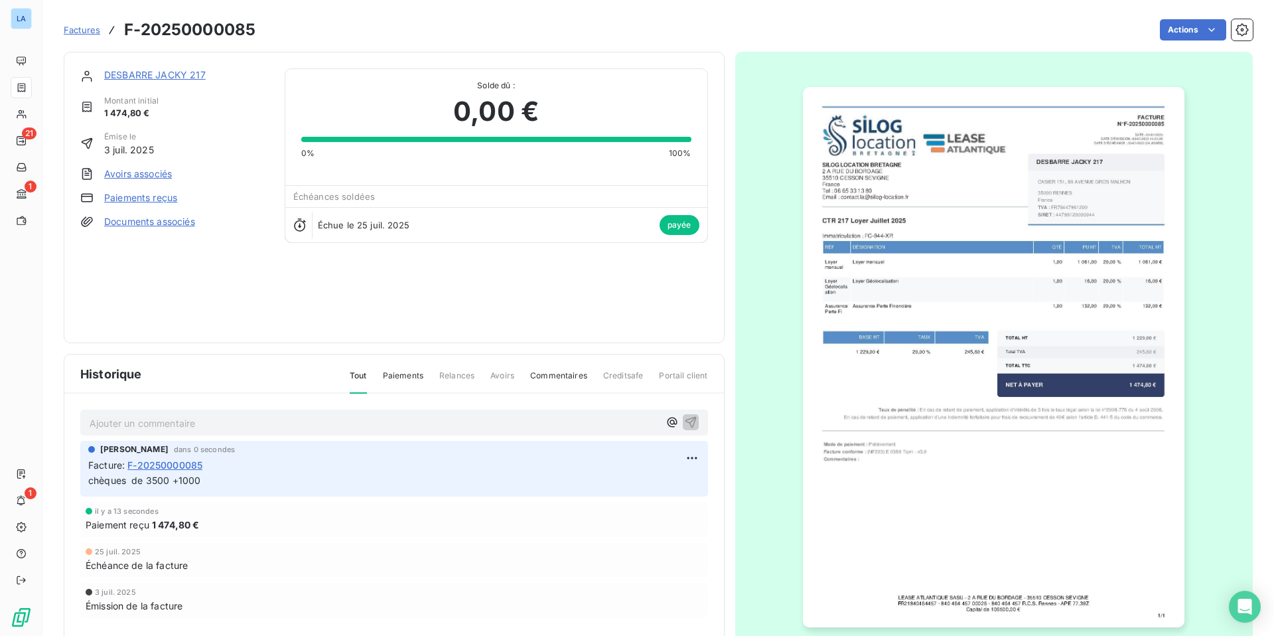
click at [80, 32] on span "Factures" at bounding box center [82, 30] width 36 height 11
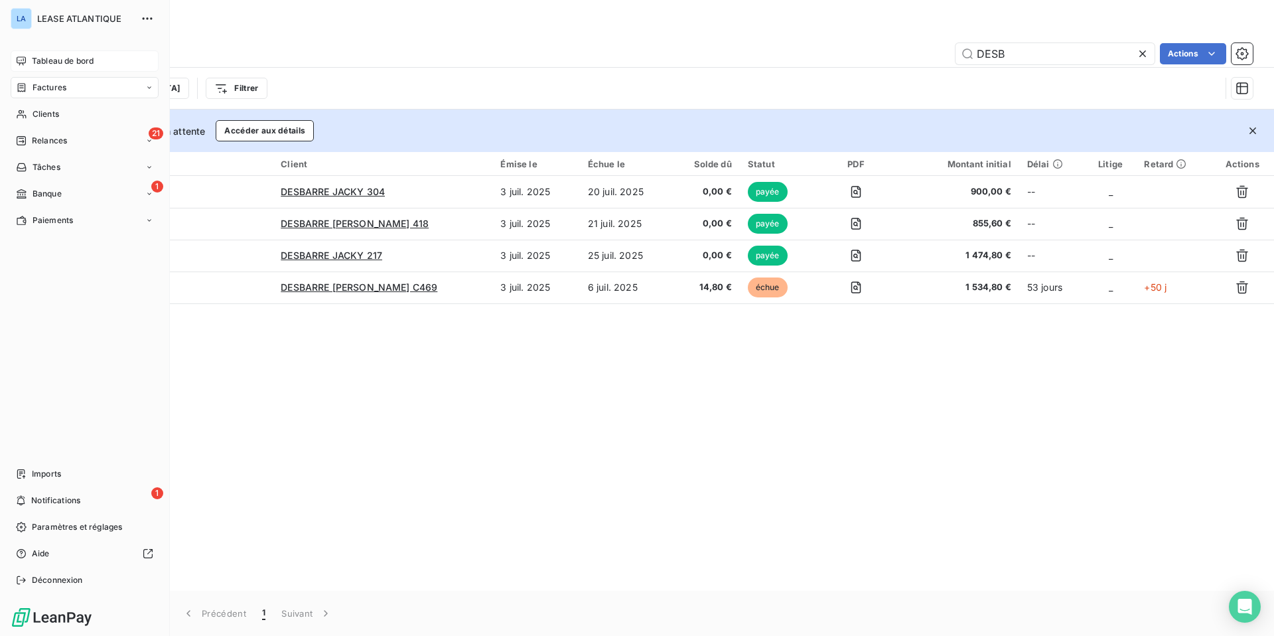
click at [52, 54] on div "Tableau de bord" at bounding box center [85, 60] width 148 height 21
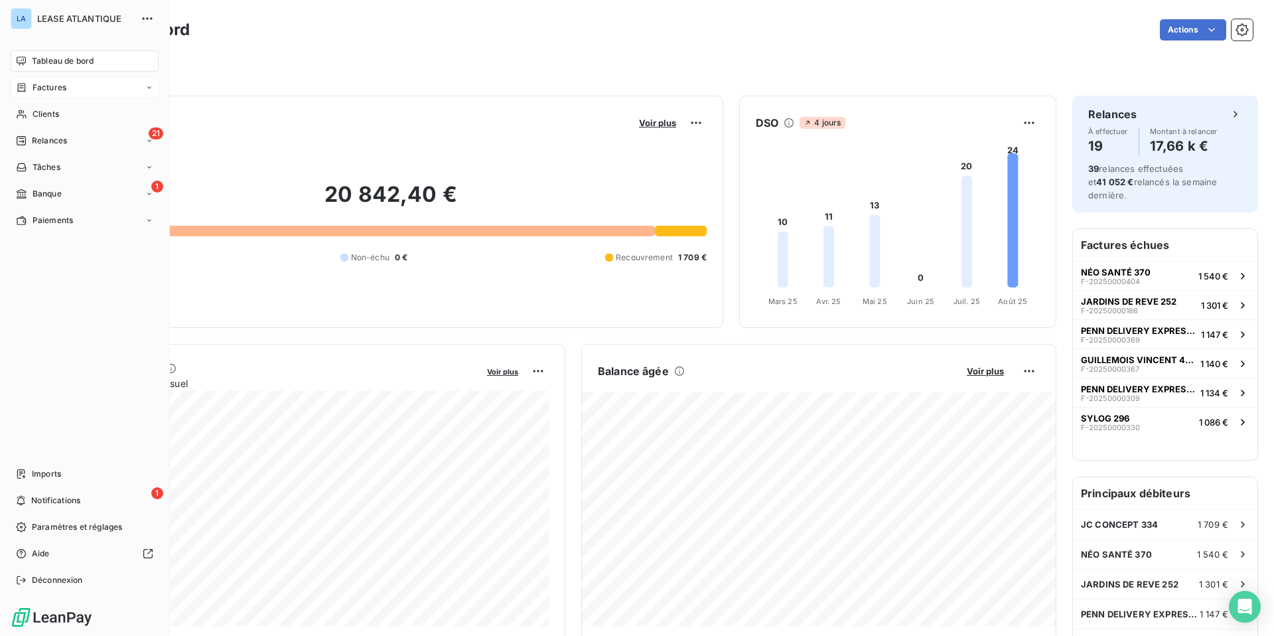
click at [47, 86] on span "Factures" at bounding box center [50, 88] width 34 height 12
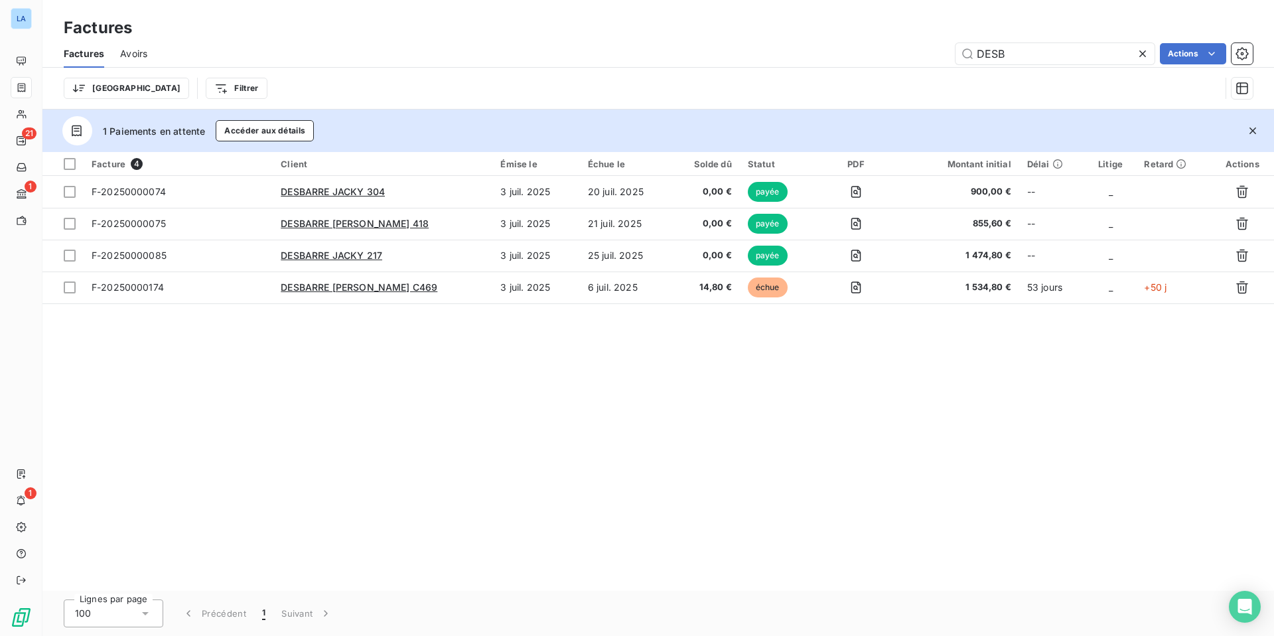
click at [1140, 50] on icon at bounding box center [1142, 53] width 13 height 13
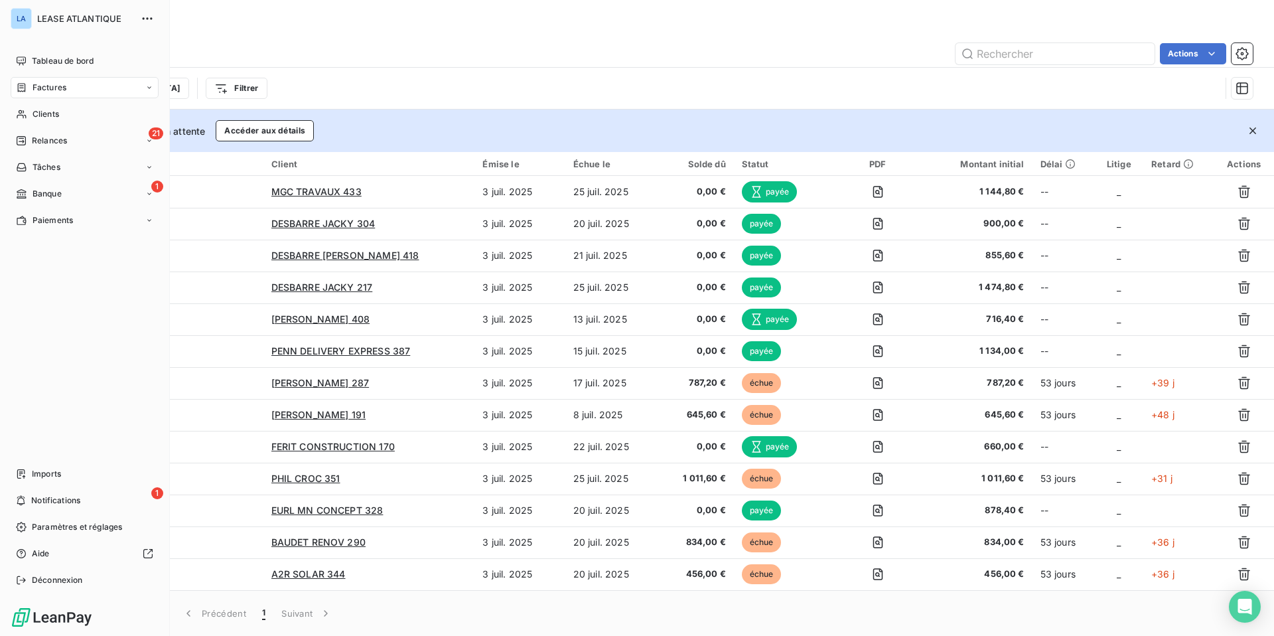
click at [50, 88] on span "Factures" at bounding box center [50, 88] width 34 height 12
click at [60, 58] on span "Tableau de bord" at bounding box center [63, 61] width 62 height 12
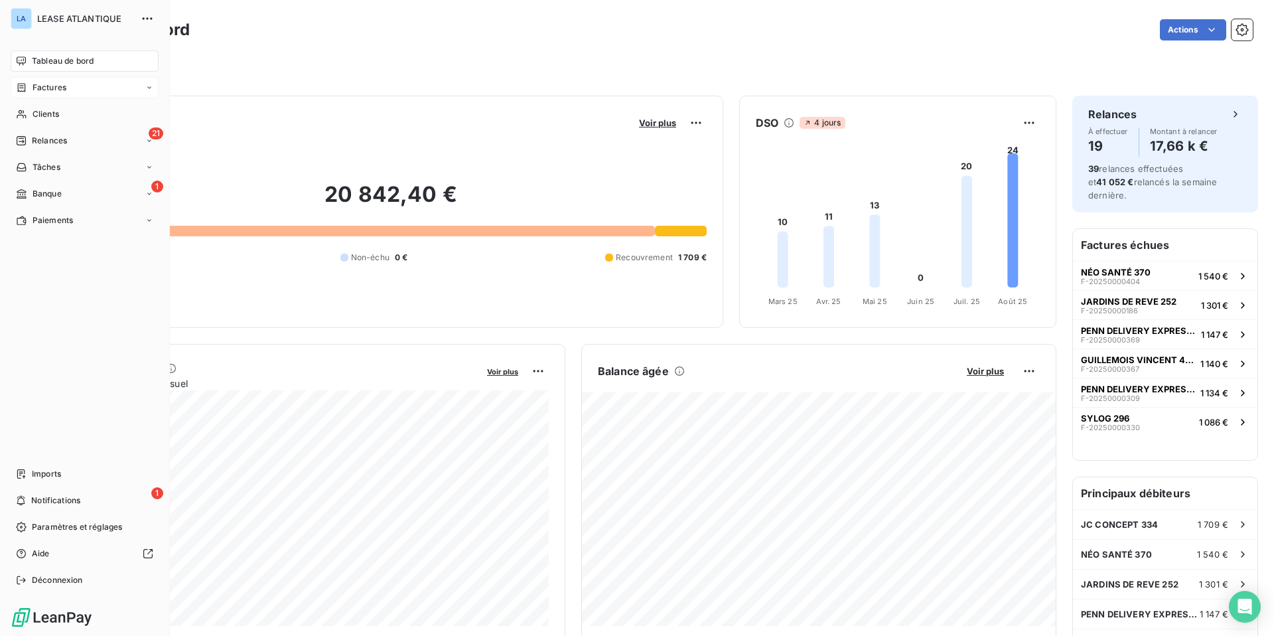
click at [50, 86] on span "Factures" at bounding box center [50, 88] width 34 height 12
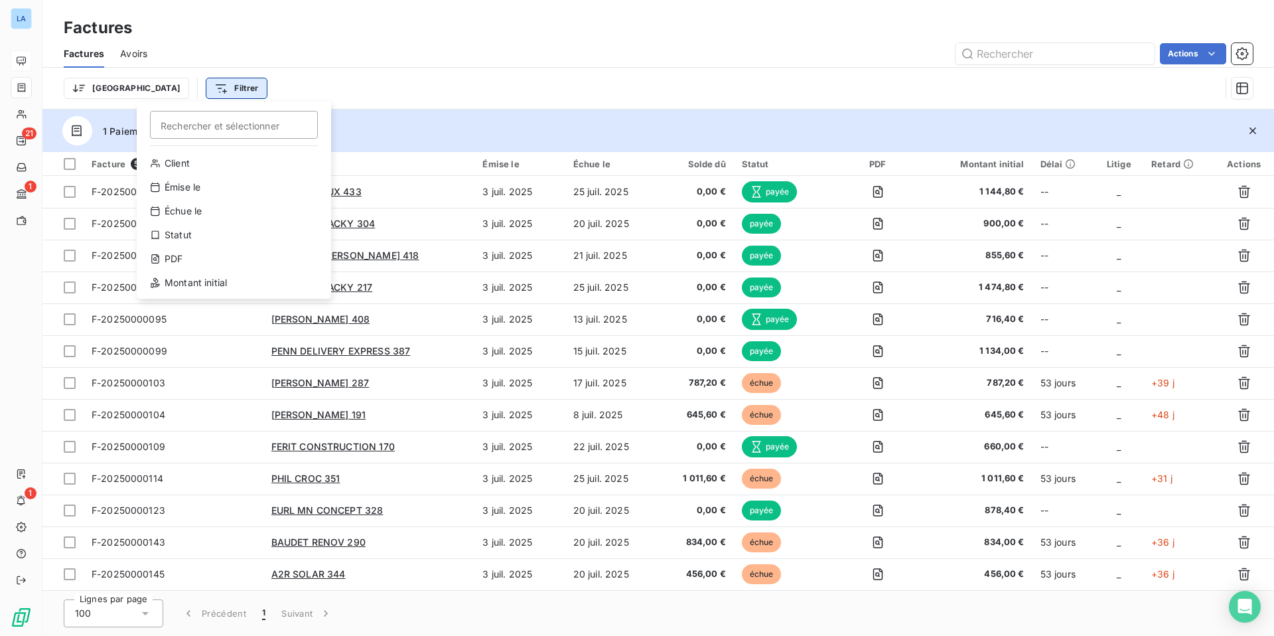
click at [157, 95] on html "LA 21 1 1 Factures Factures Avoirs Actions Trier Filtrer Rechercher et sélectio…" at bounding box center [637, 318] width 1274 height 636
click at [176, 210] on div "Échue le" at bounding box center [234, 210] width 184 height 21
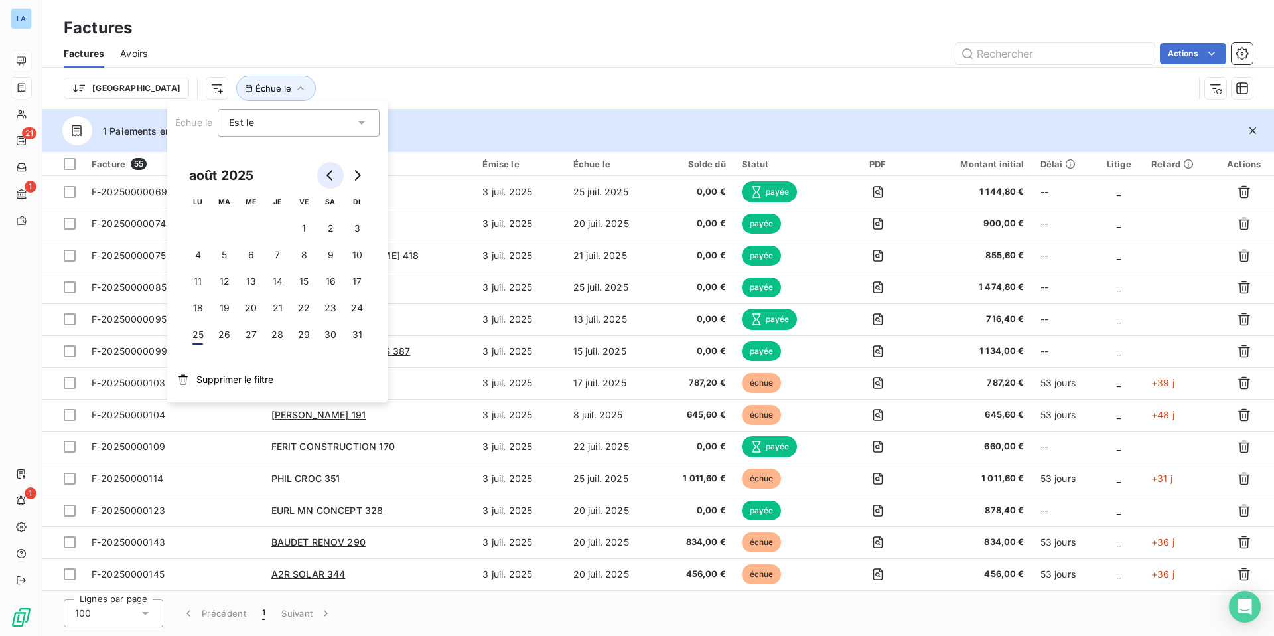
click at [327, 176] on icon "Go to previous month" at bounding box center [330, 175] width 11 height 11
click at [222, 225] on button "1" at bounding box center [224, 228] width 27 height 27
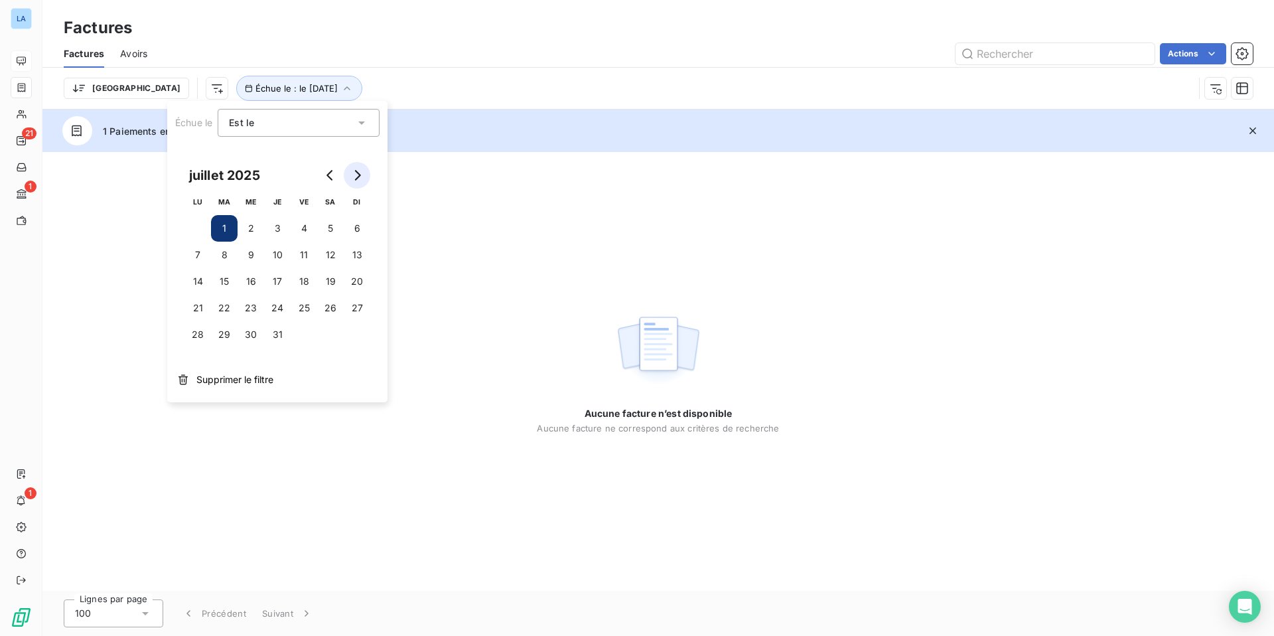
click at [356, 171] on icon "Go to next month" at bounding box center [358, 175] width 6 height 11
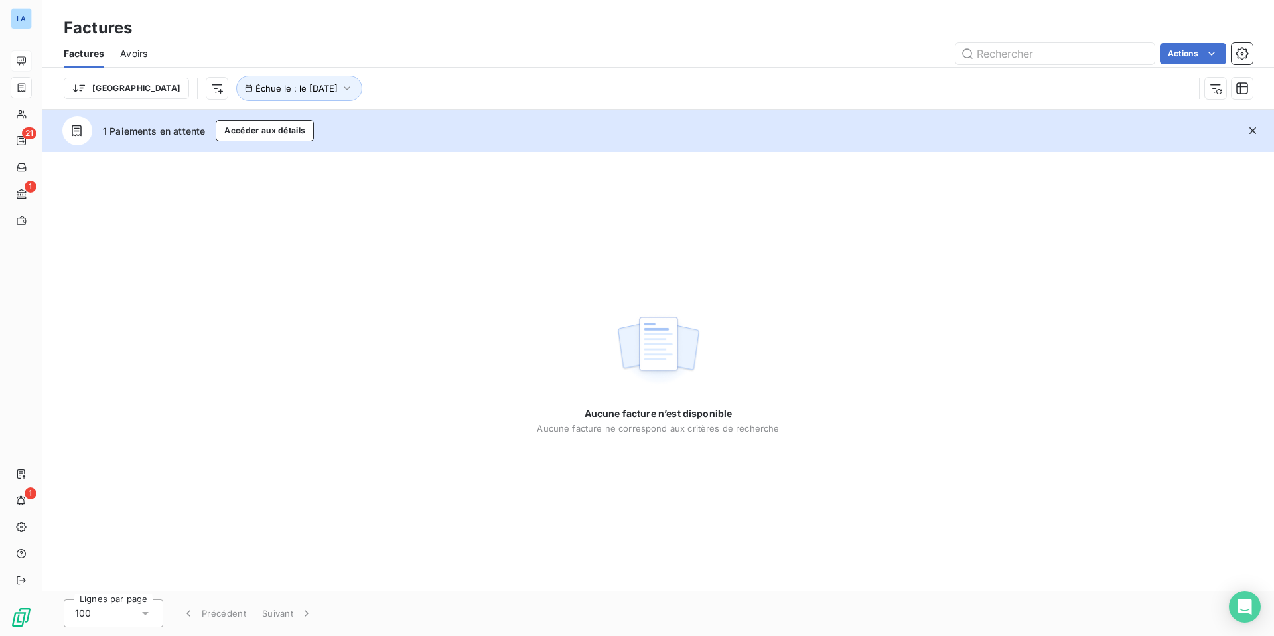
click at [512, 257] on div "Aucune facture n’est disponible Aucune facture ne correspond aux critères de re…" at bounding box center [657, 371] width 1231 height 439
click at [340, 84] on icon "button" at bounding box center [346, 88] width 13 height 13
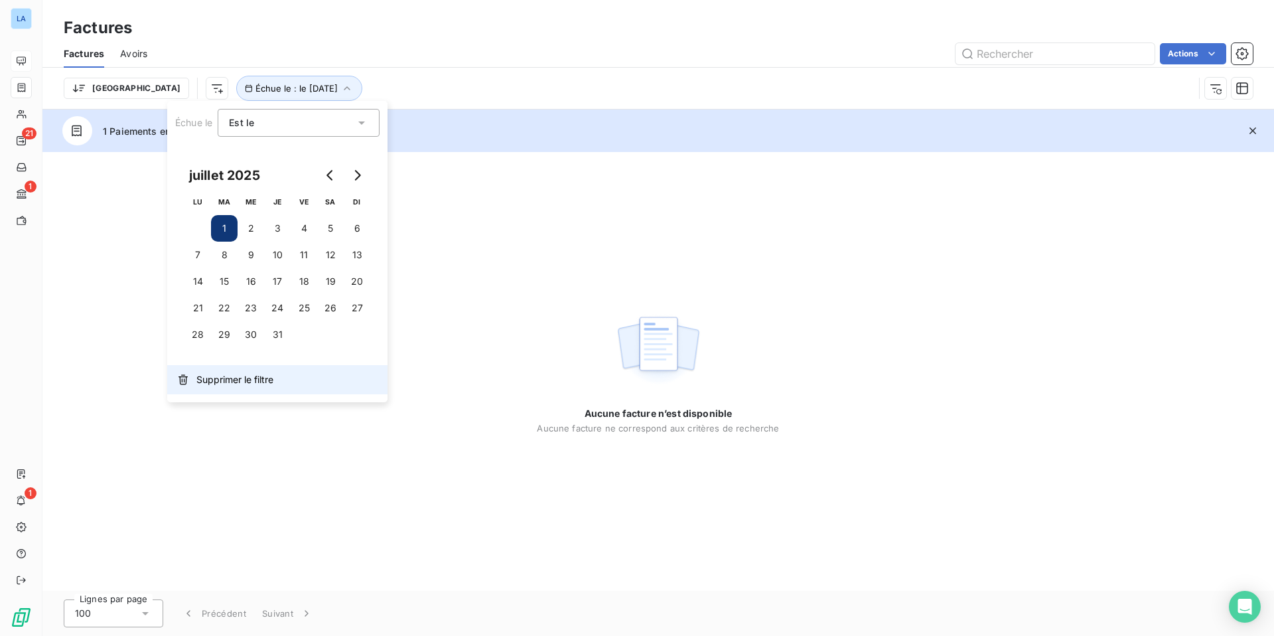
click at [240, 379] on span "Supprimer le filtre" at bounding box center [234, 379] width 77 height 13
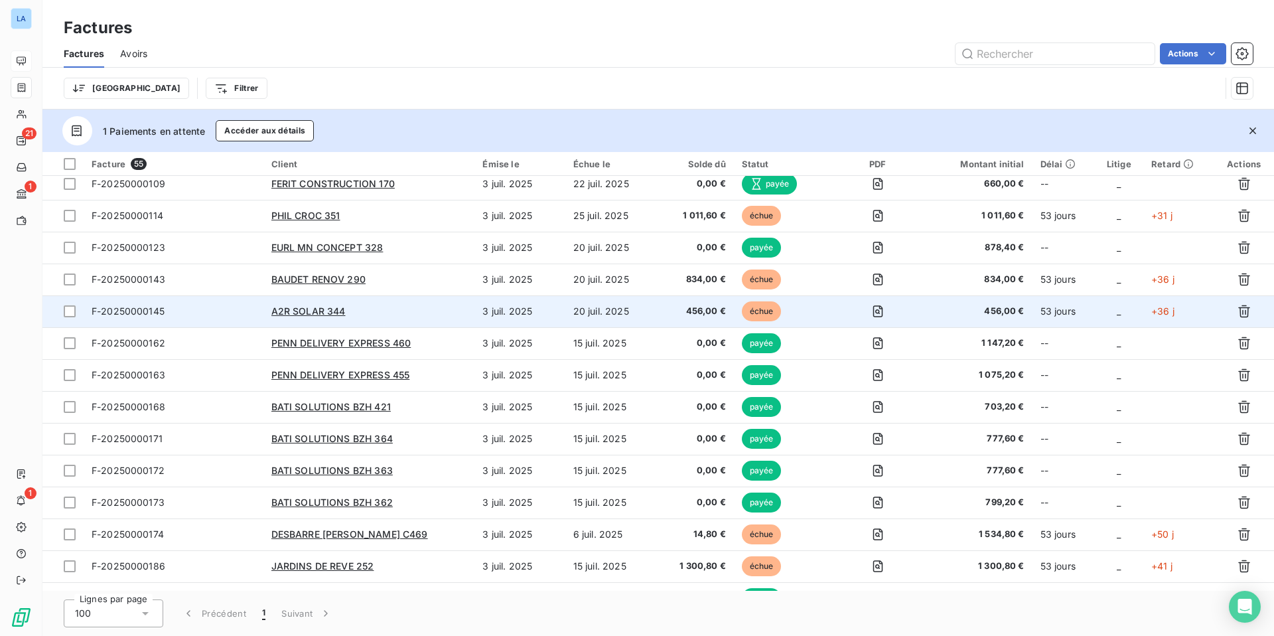
scroll to position [222, 0]
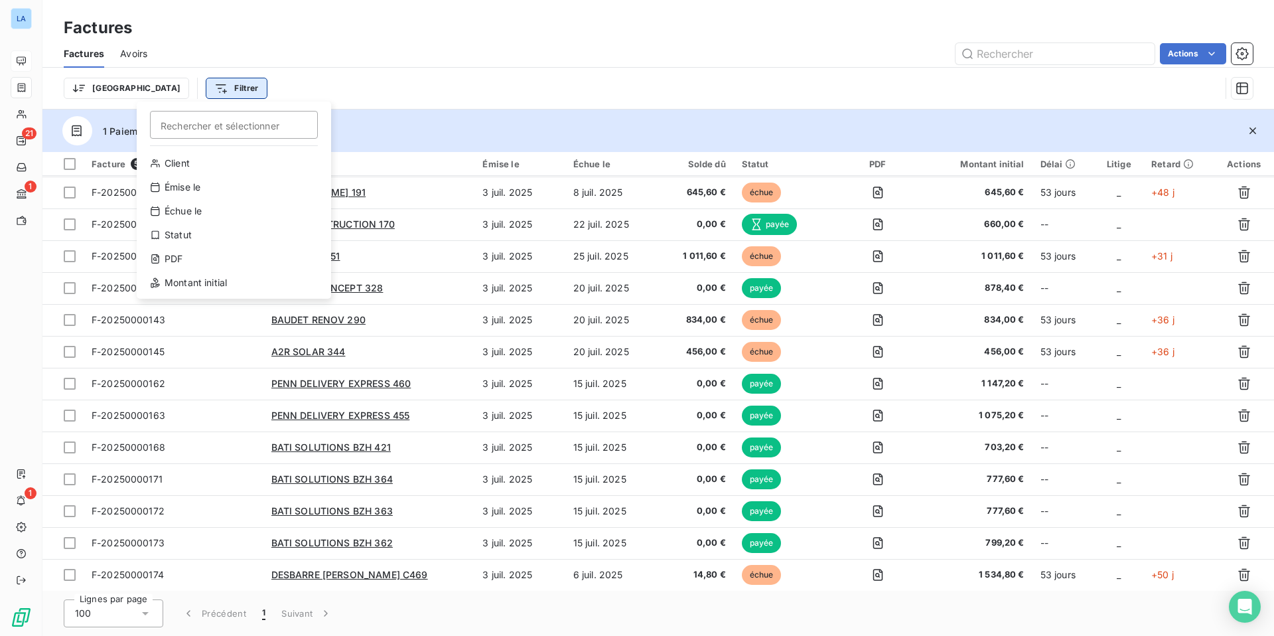
click at [176, 86] on html "LA 21 1 1 Factures Factures Avoirs Actions Trier Filtrer Rechercher et sélectio…" at bounding box center [637, 318] width 1274 height 636
click at [174, 204] on div "Échue le" at bounding box center [234, 210] width 184 height 21
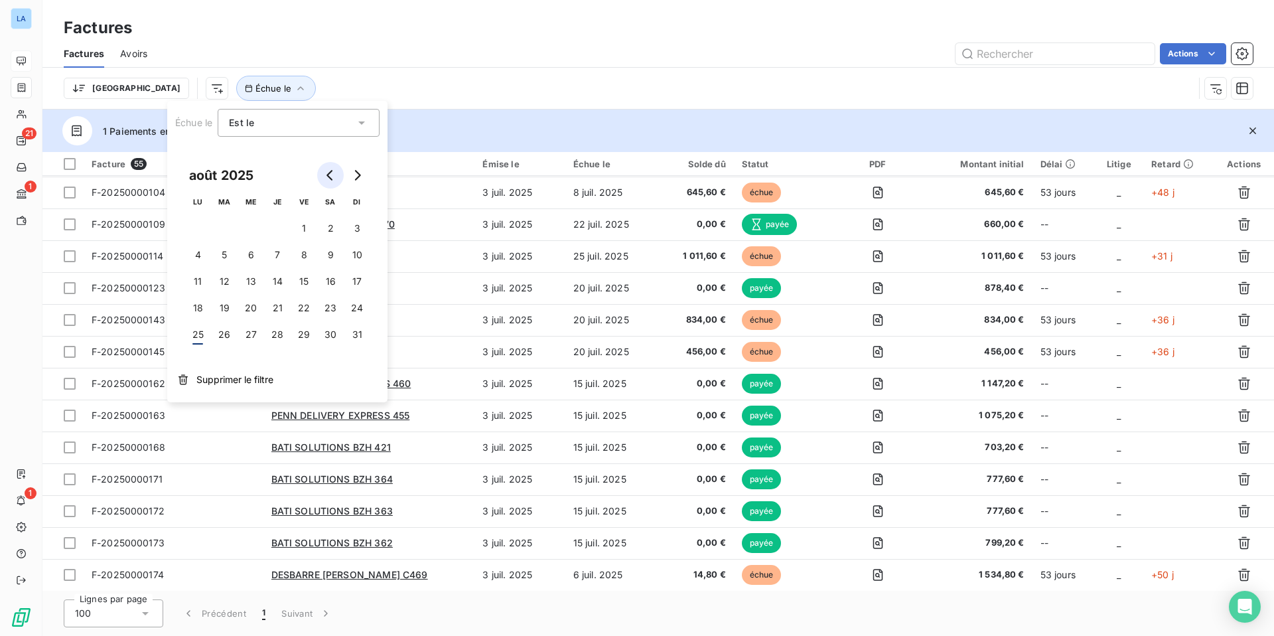
click at [327, 174] on icon "Go to previous month" at bounding box center [329, 175] width 6 height 11
click at [226, 225] on button "1" at bounding box center [224, 228] width 27 height 27
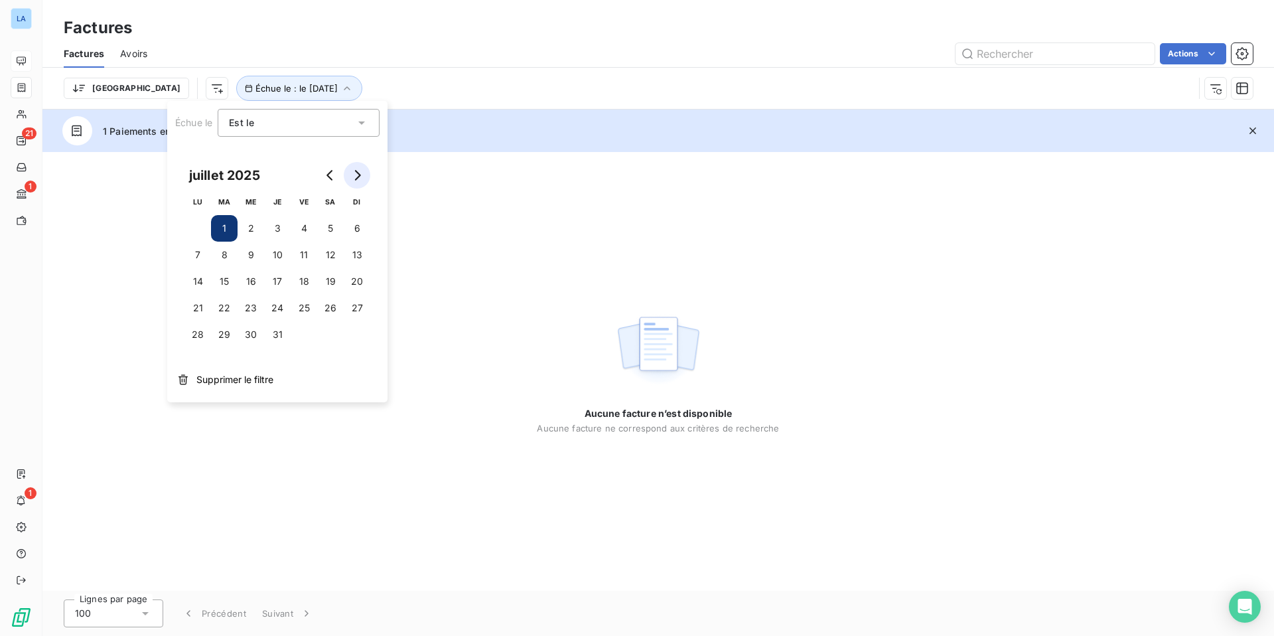
click at [355, 172] on icon "Go to next month" at bounding box center [357, 175] width 11 height 11
click at [198, 332] on button "25" at bounding box center [197, 334] width 27 height 27
click at [364, 121] on icon at bounding box center [361, 122] width 7 height 3
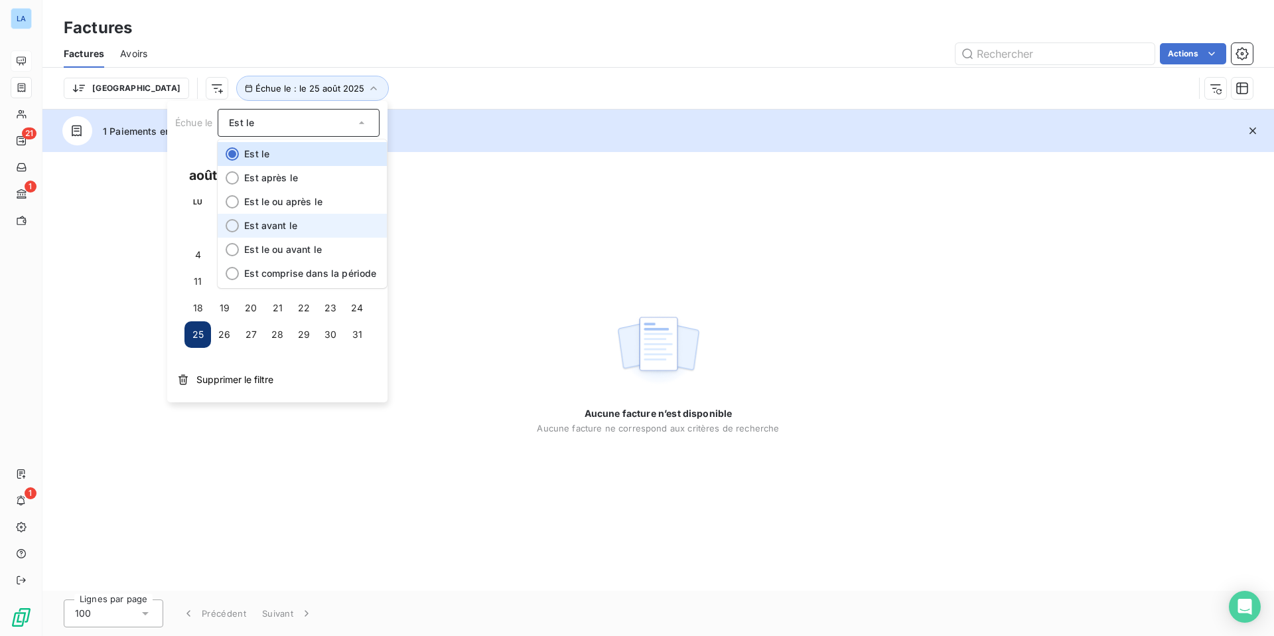
click at [287, 226] on span "Est avant le" at bounding box center [270, 225] width 53 height 11
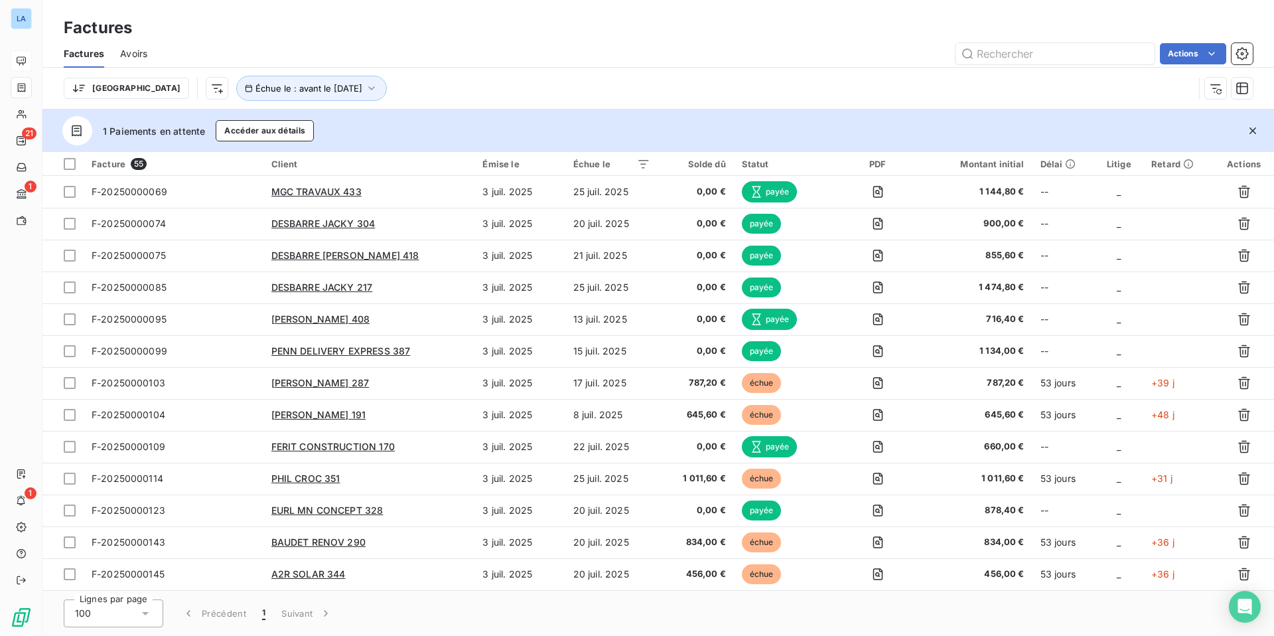
click at [547, 68] on div "Trier Échue le : avant le [DATE]" at bounding box center [658, 88] width 1189 height 41
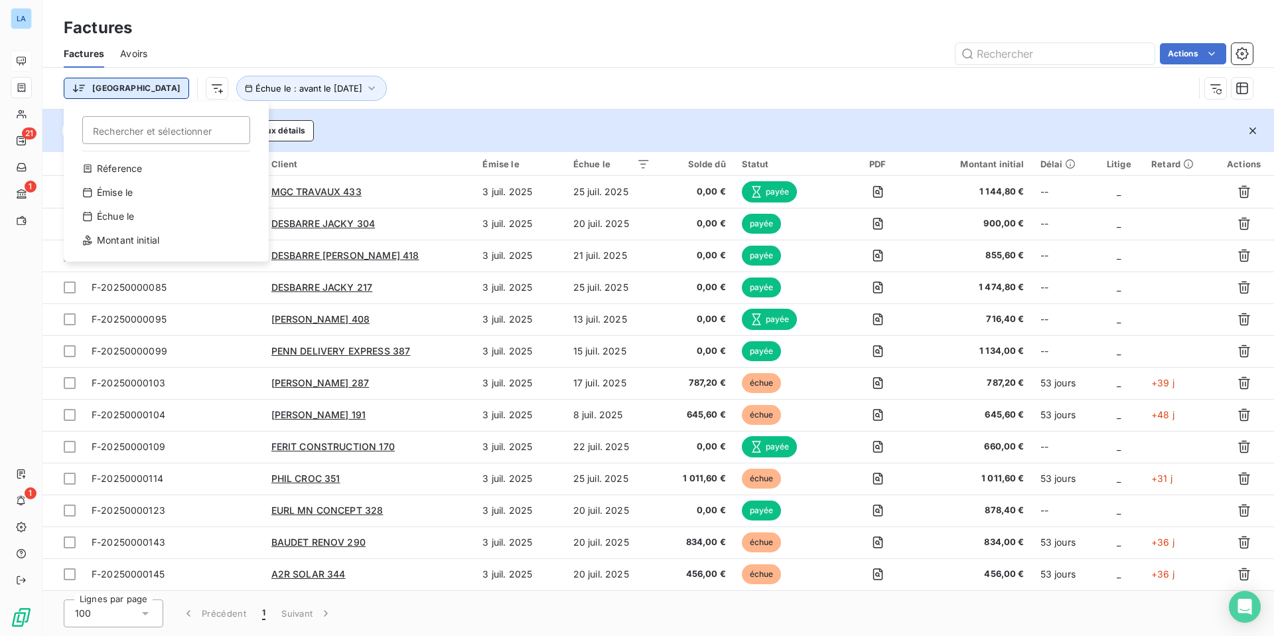
click at [104, 88] on html "LA 21 1 1 Factures Factures Avoirs Actions Trier Rechercher et sélectionner Réf…" at bounding box center [637, 318] width 1274 height 636
click at [127, 215] on div "Échue le" at bounding box center [166, 216] width 184 height 21
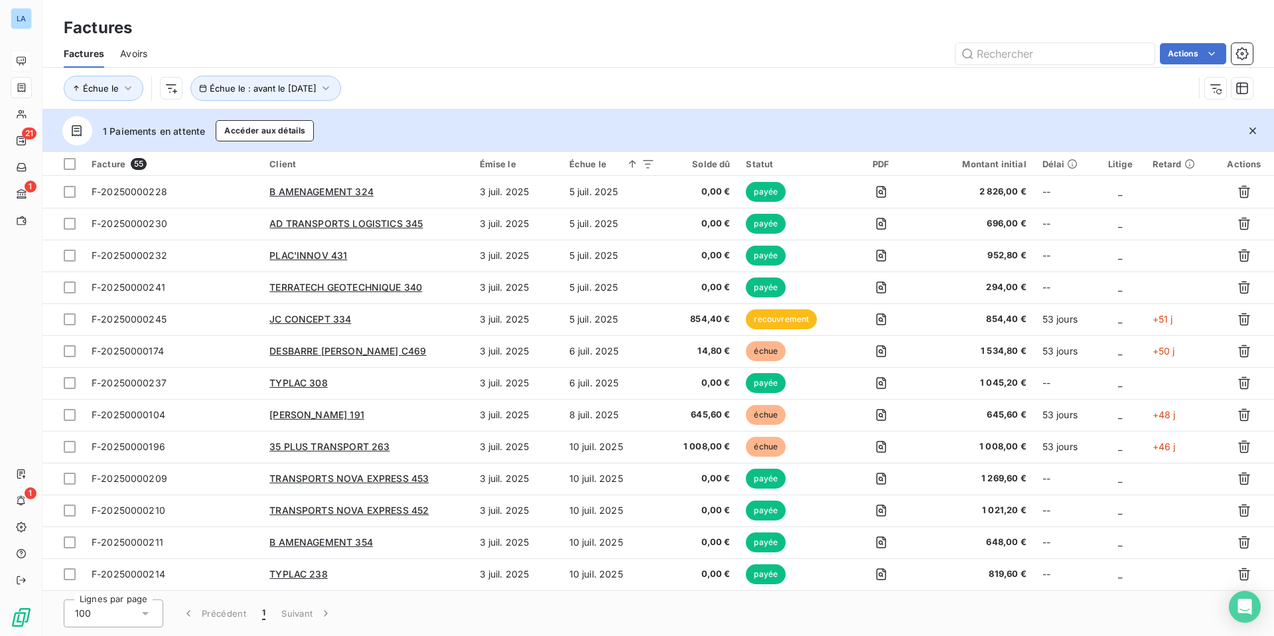
click at [530, 76] on div "Échue le Échue le : avant le [DATE]" at bounding box center [629, 88] width 1130 height 25
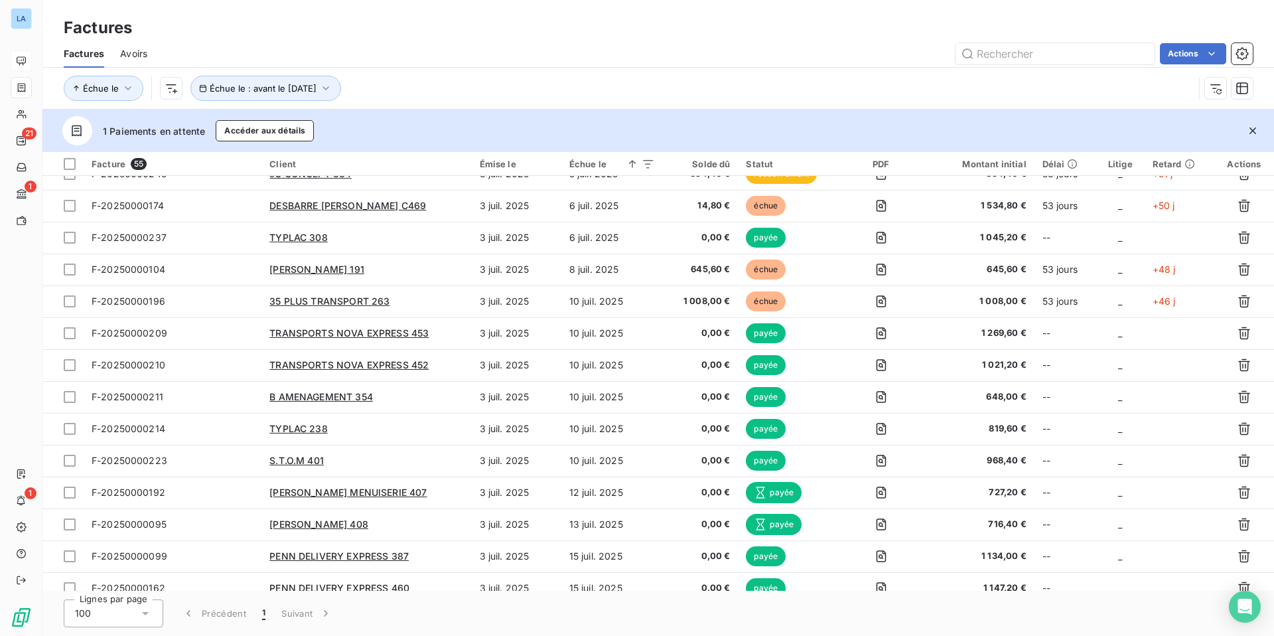
scroll to position [0, 0]
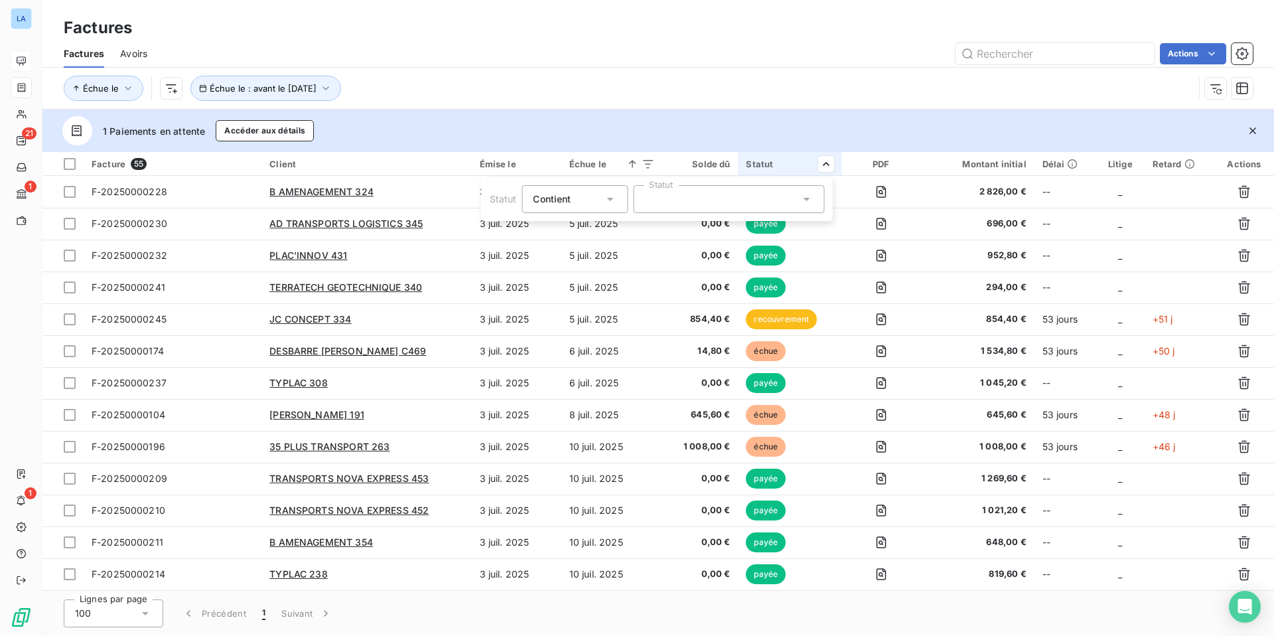
click at [800, 201] on icon at bounding box center [805, 198] width 13 height 13
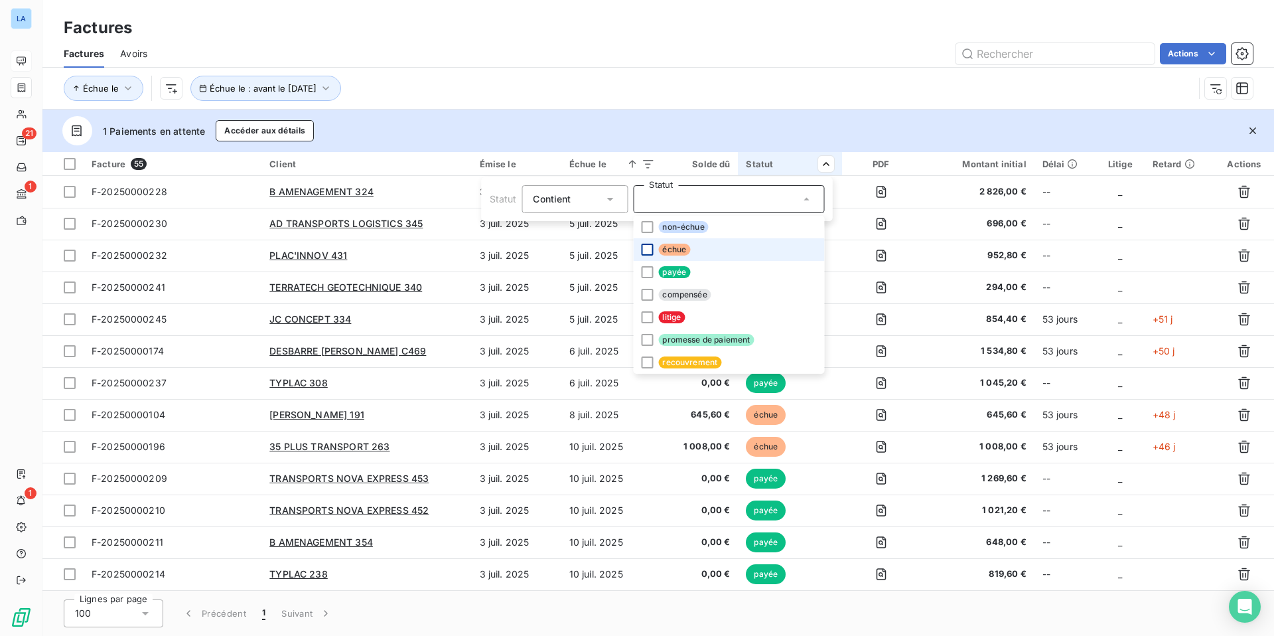
click at [645, 247] on div at bounding box center [647, 249] width 12 height 12
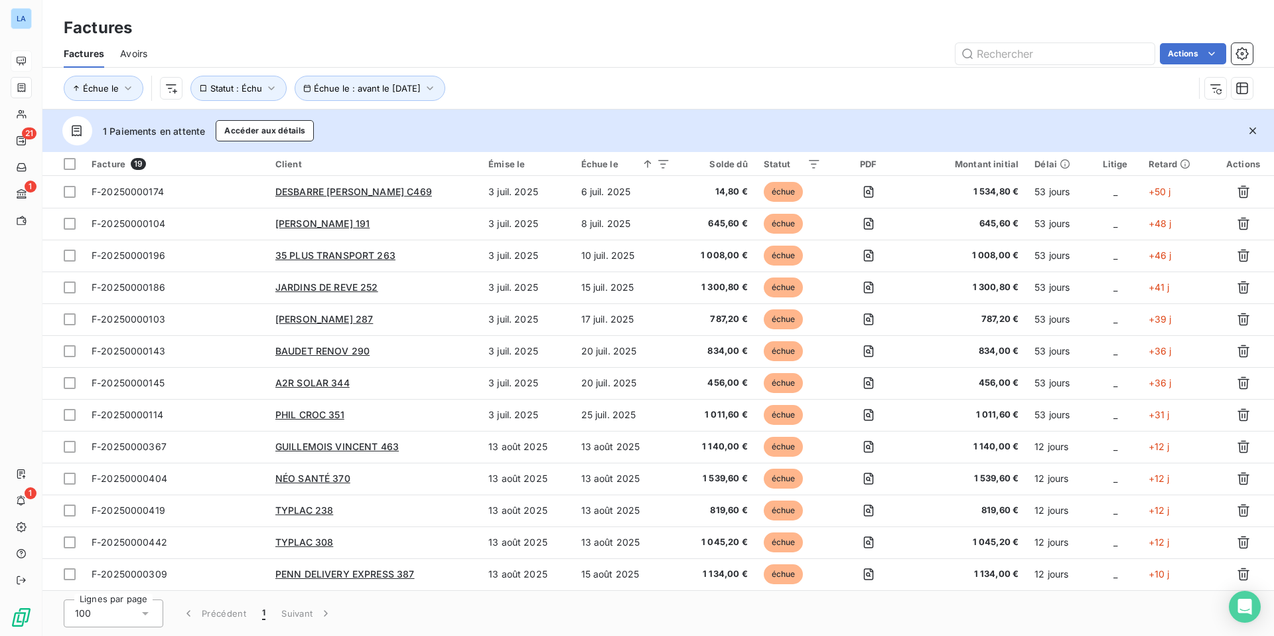
click at [699, 78] on html "LA 21 1 1 Factures Factures Avoirs Actions Échue le Échue le : avant le [DATE] …" at bounding box center [637, 318] width 1274 height 636
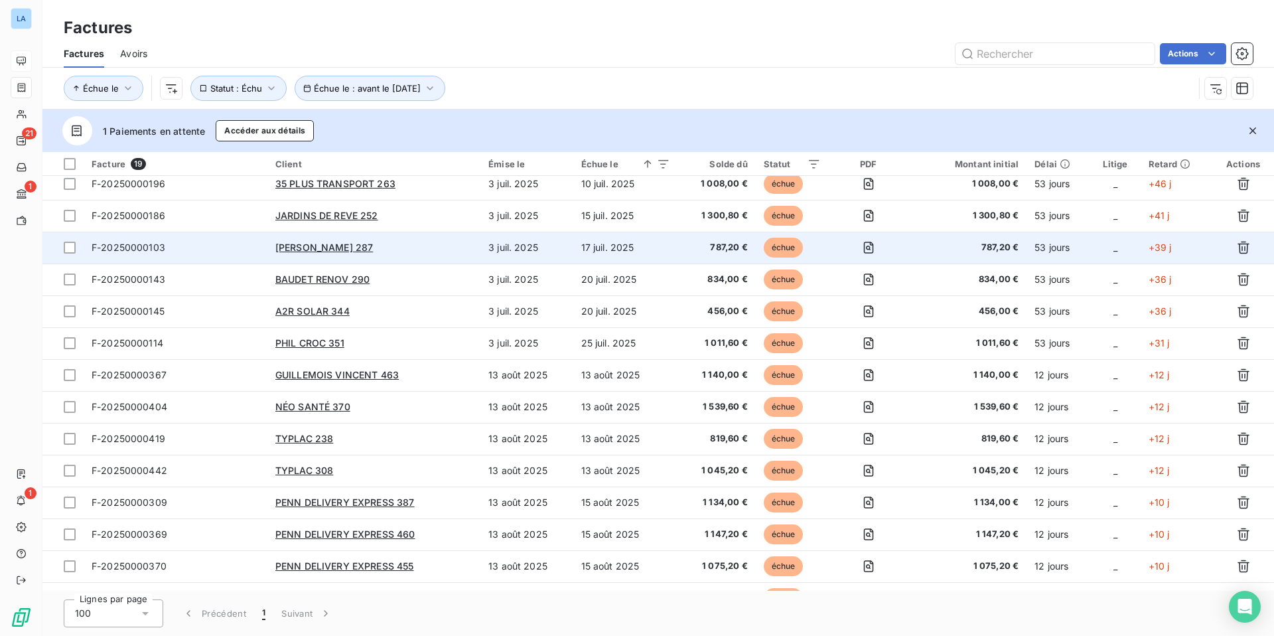
scroll to position [190, 0]
